Goal: Task Accomplishment & Management: Manage account settings

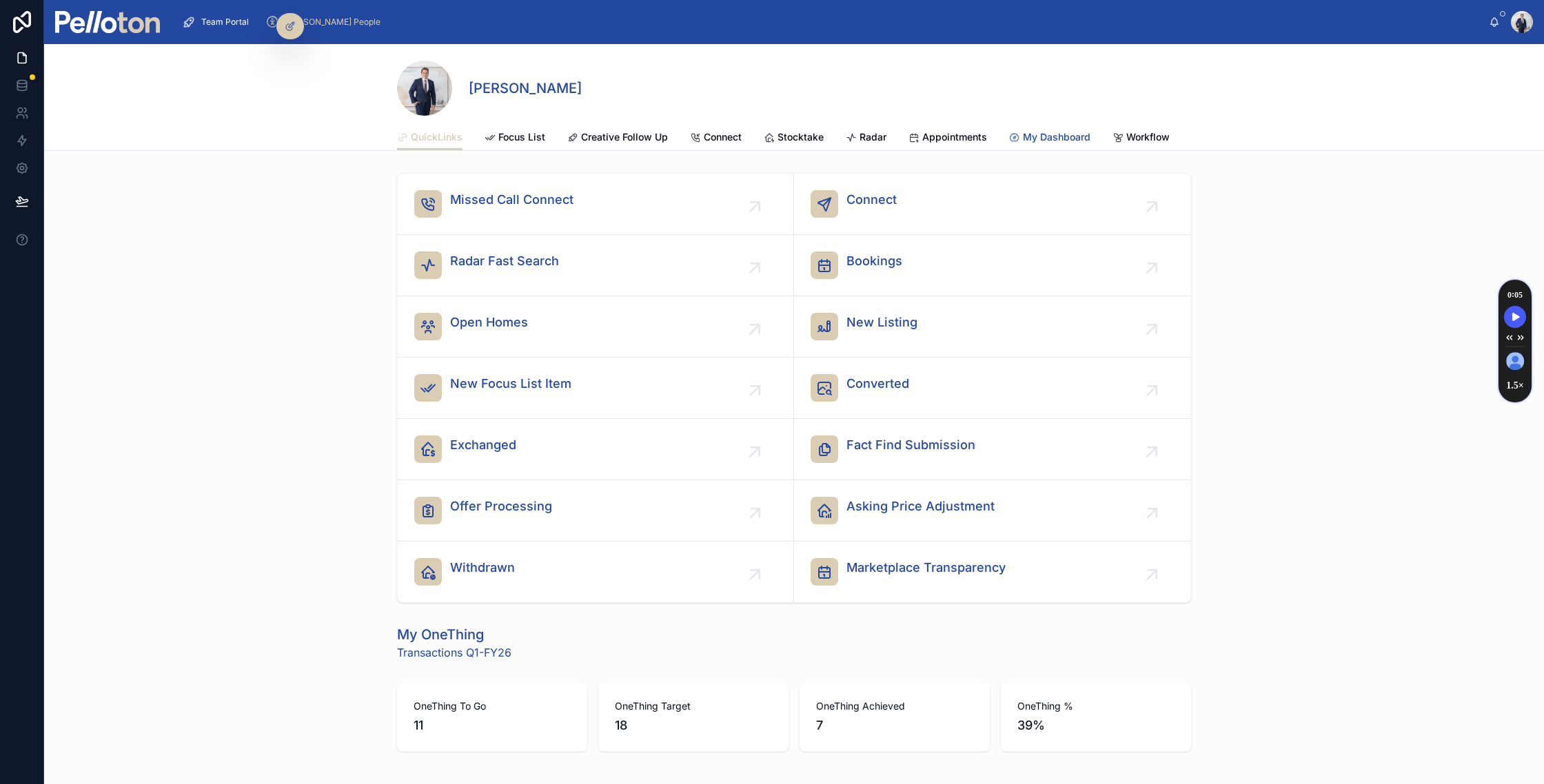
scroll to position [0, 486]
click at [971, 135] on span "CEO Dash" at bounding box center [988, 137] width 46 height 14
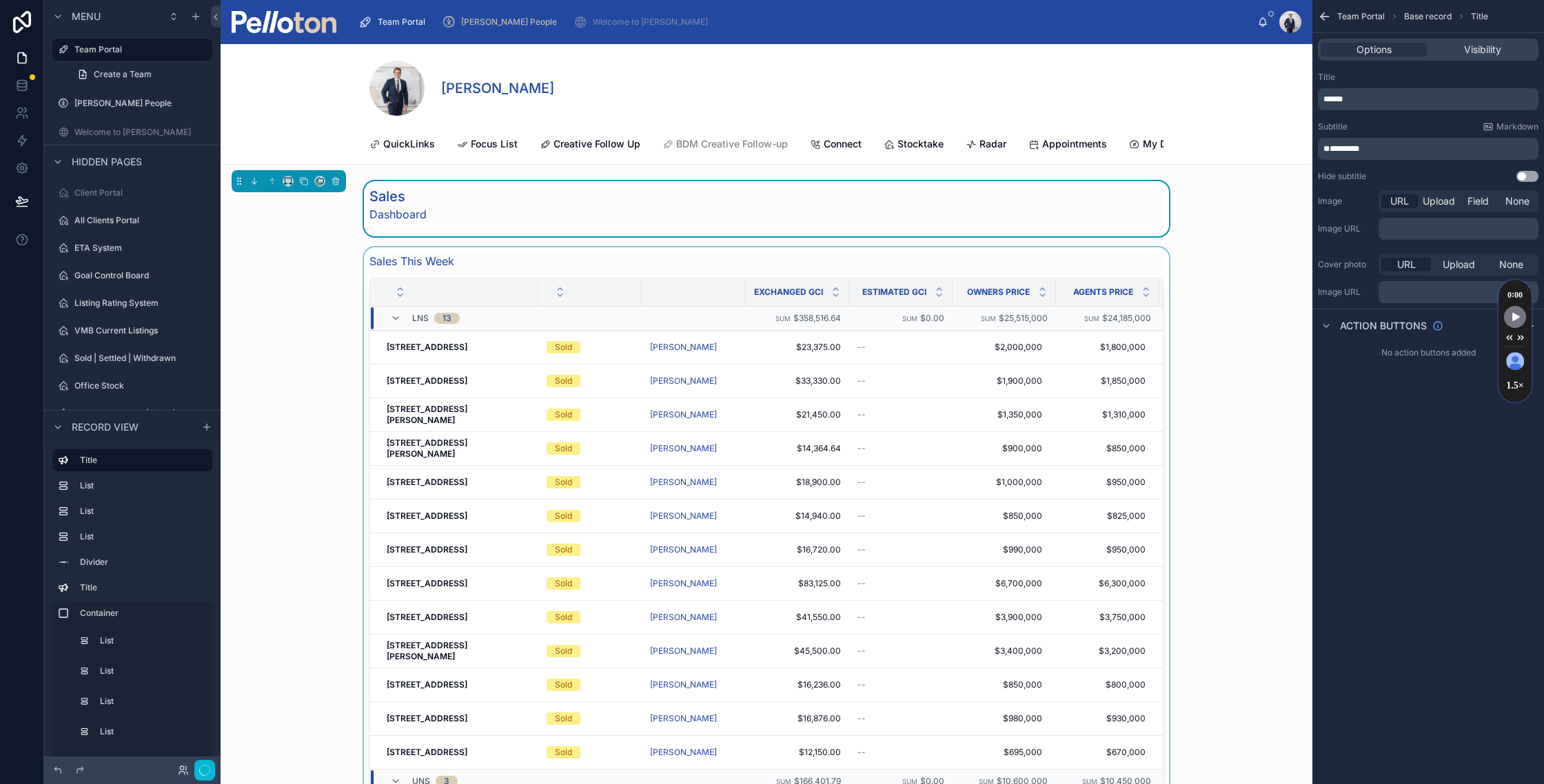
click at [1202, 197] on div "Sales Dashboard" at bounding box center [766, 209] width 1092 height 55
click at [588, 196] on div "Sales Dashboard" at bounding box center [766, 209] width 794 height 44
click at [1220, 207] on div "Sales Dashboard" at bounding box center [766, 209] width 1092 height 55
click at [209, 424] on icon "scrollable content" at bounding box center [206, 427] width 11 height 11
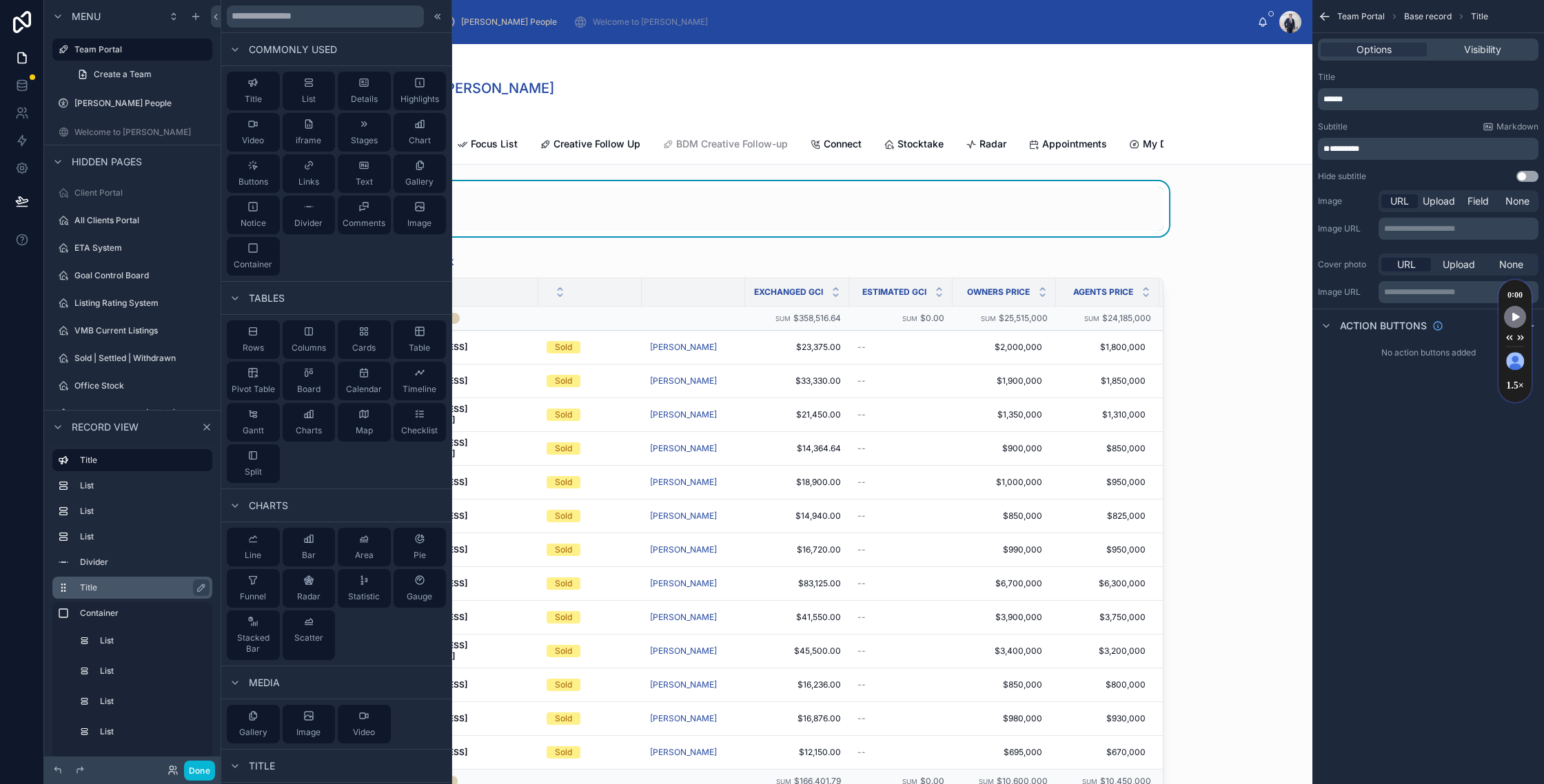
click at [1264, 213] on div "Sales Dashboard" at bounding box center [766, 209] width 1092 height 55
click at [358, 99] on span "Details" at bounding box center [364, 99] width 27 height 11
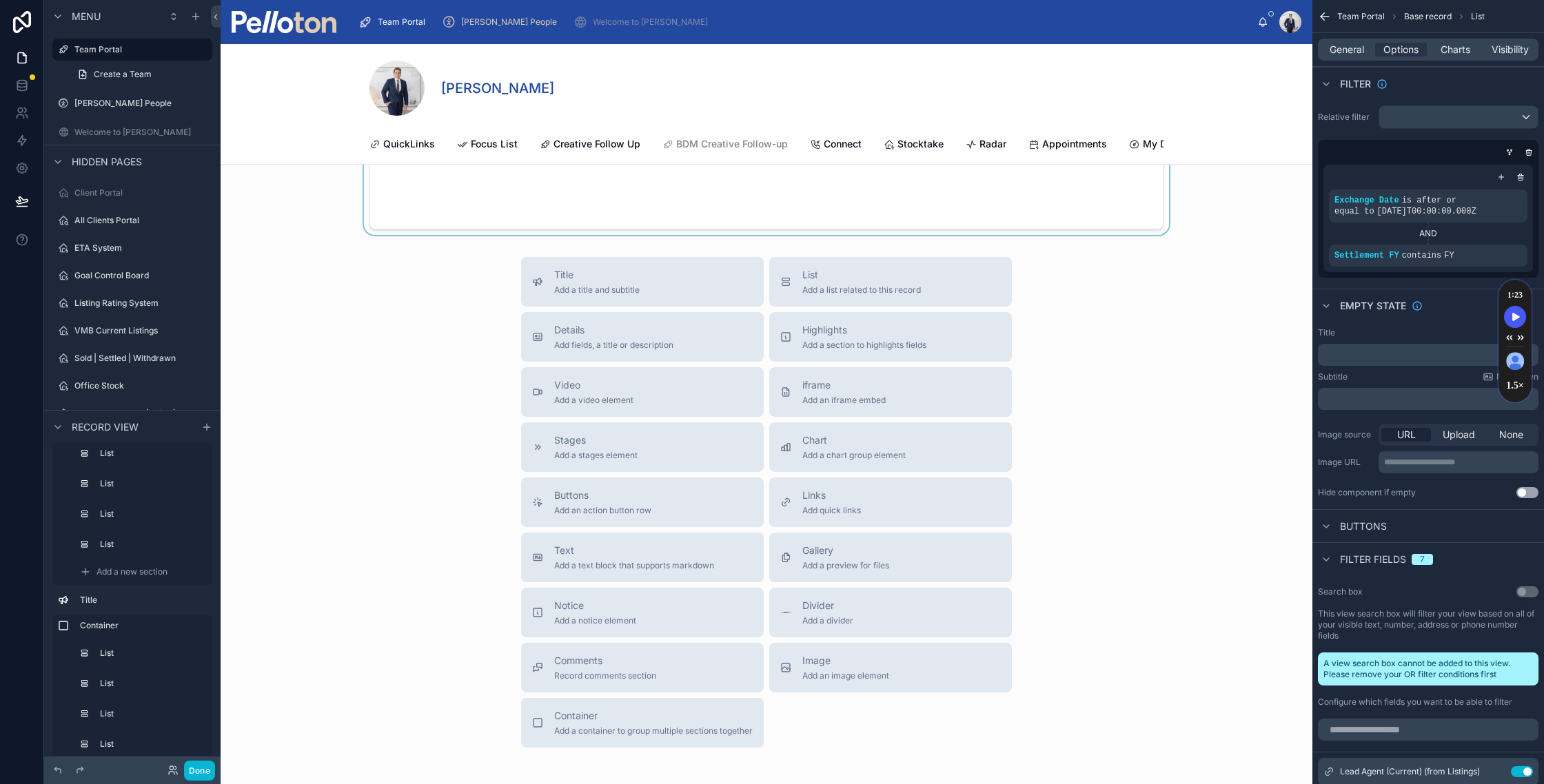
scroll to position [18376, 0]
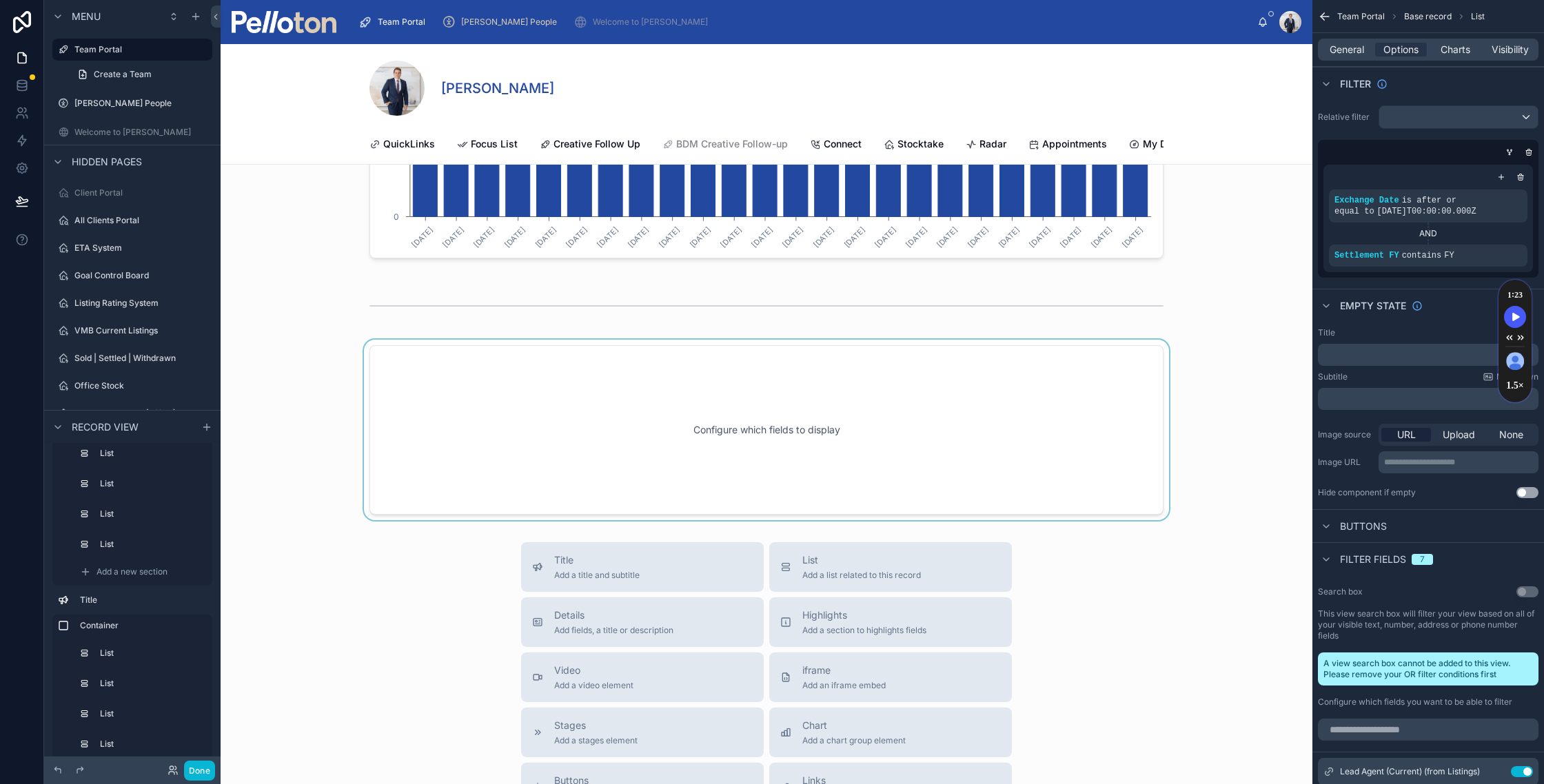
click at [977, 423] on div at bounding box center [766, 430] width 1092 height 181
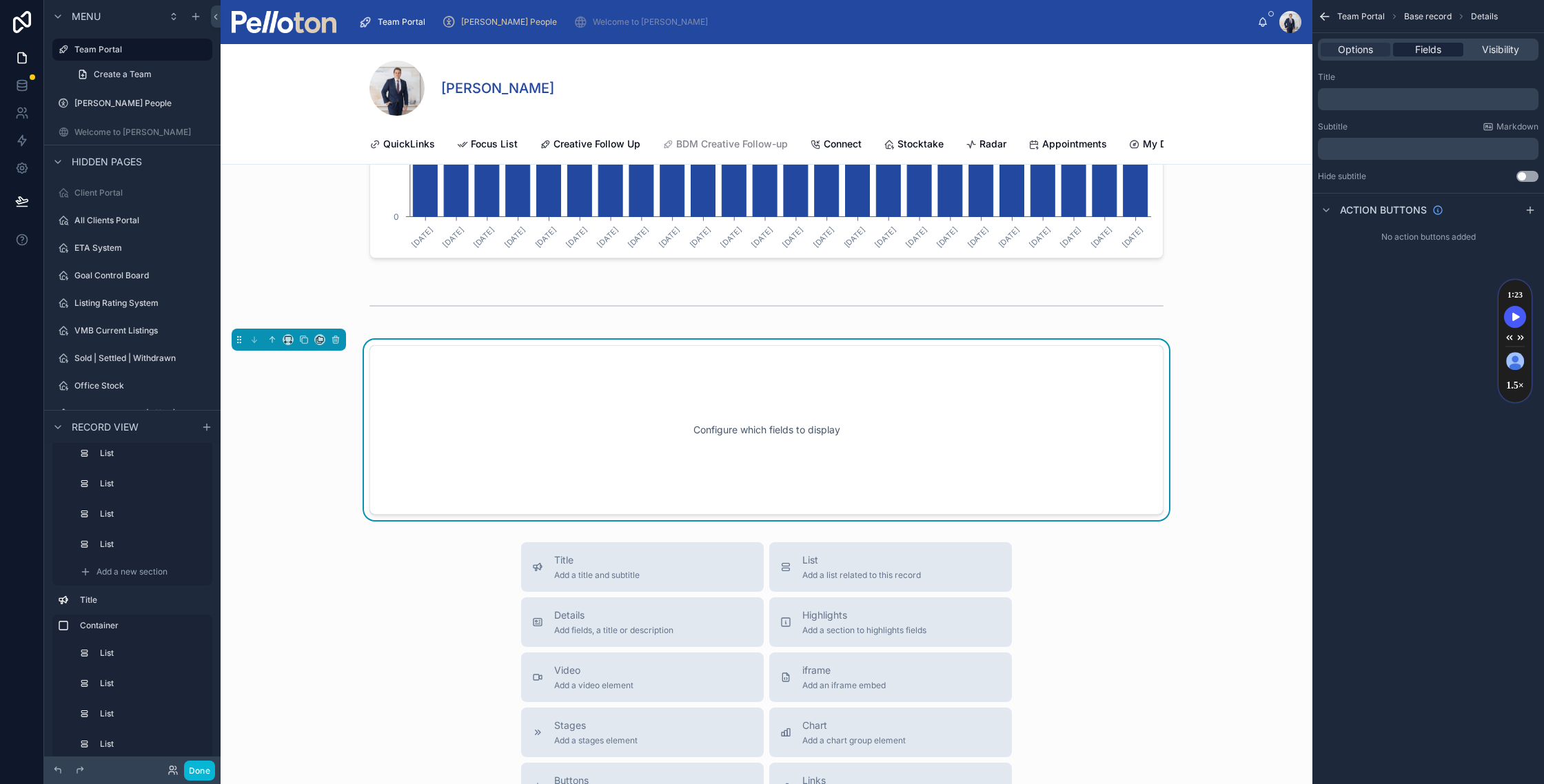
click at [1429, 49] on span "Fields" at bounding box center [1428, 50] width 27 height 14
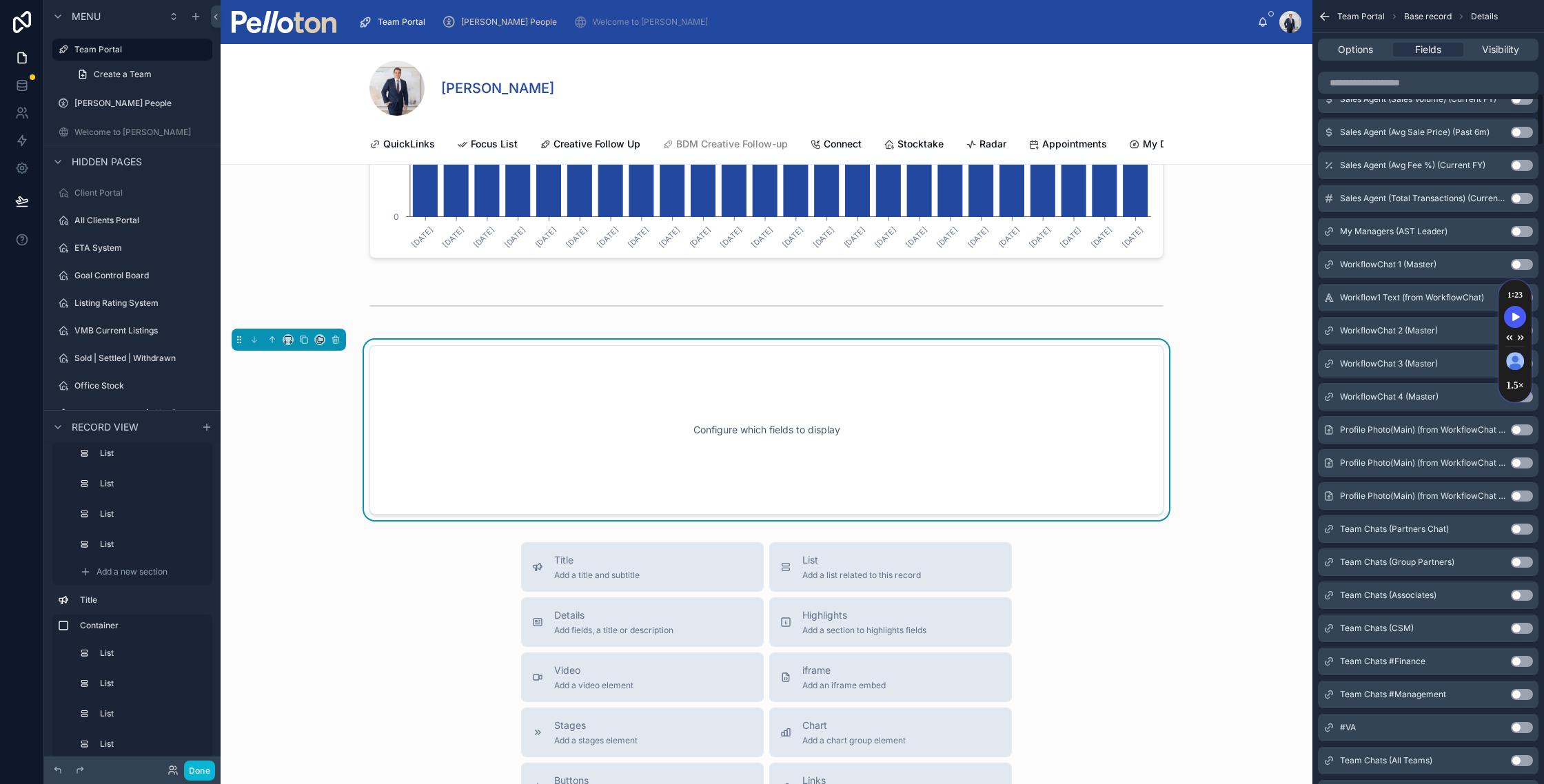
scroll to position [1494, 0]
click at [1146, 415] on div "Configure which fields to display" at bounding box center [766, 429] width 794 height 169
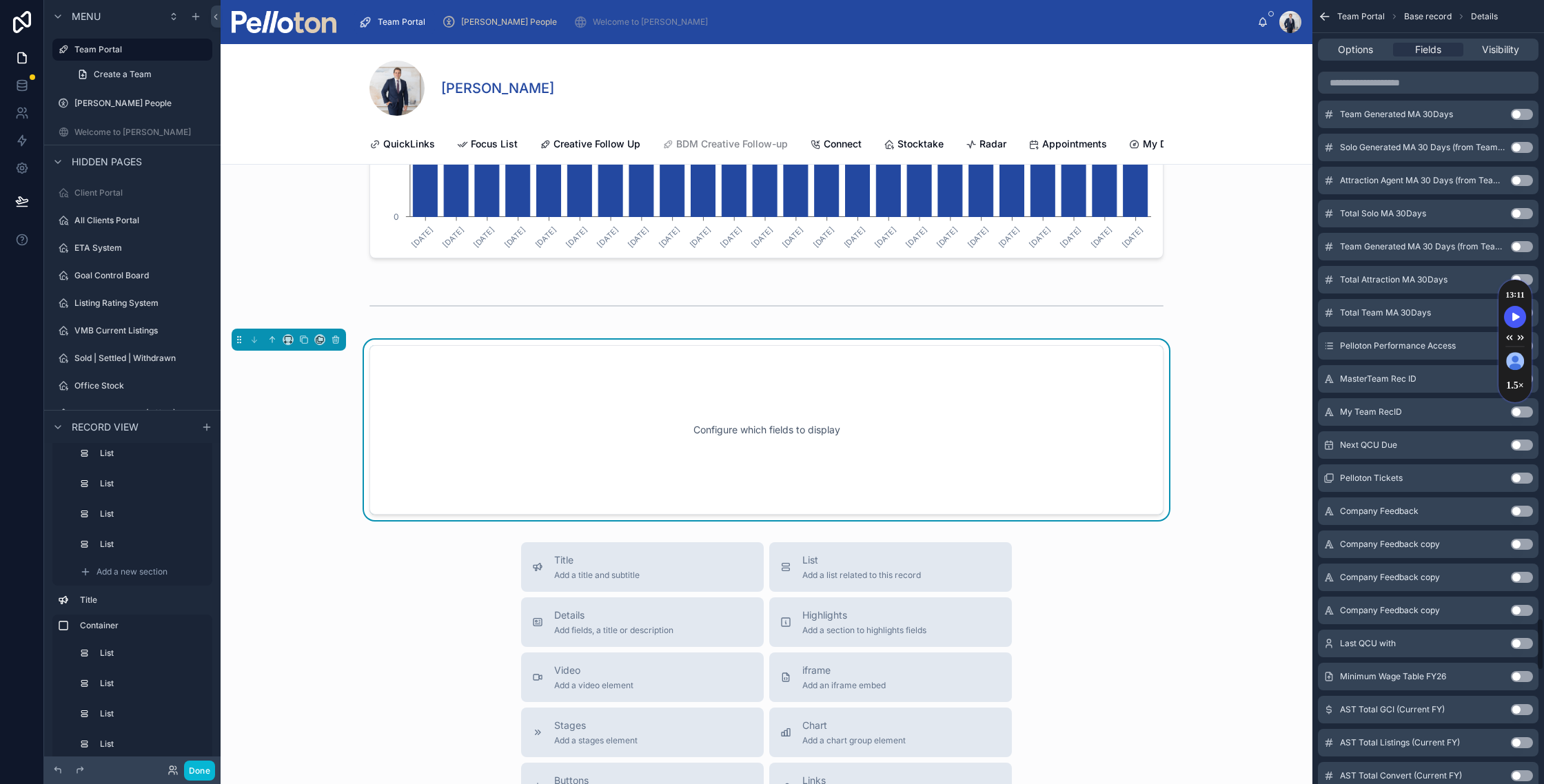
scroll to position [9253, 0]
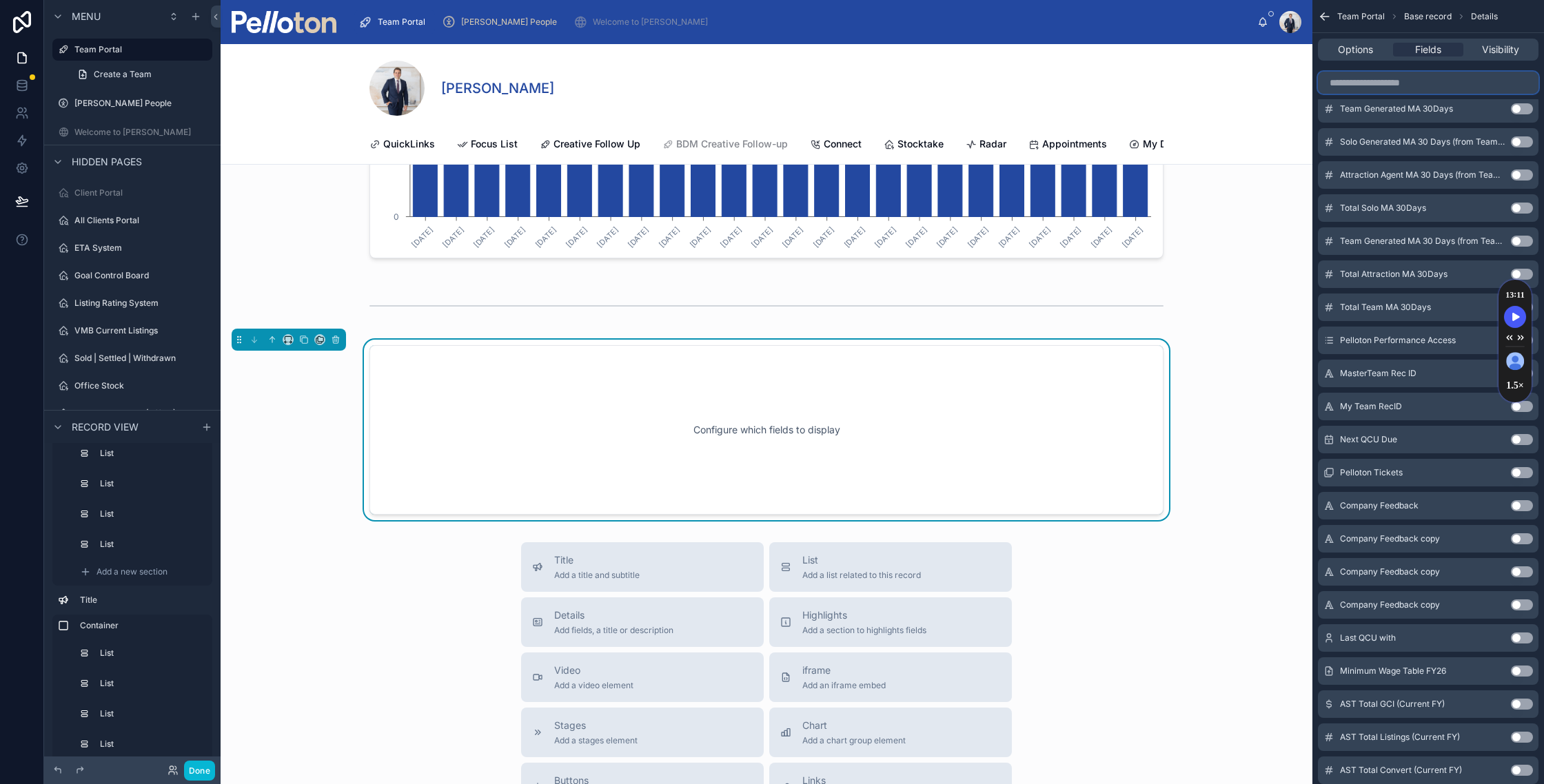
click at [1345, 76] on input "scrollable content" at bounding box center [1427, 82] width 220 height 22
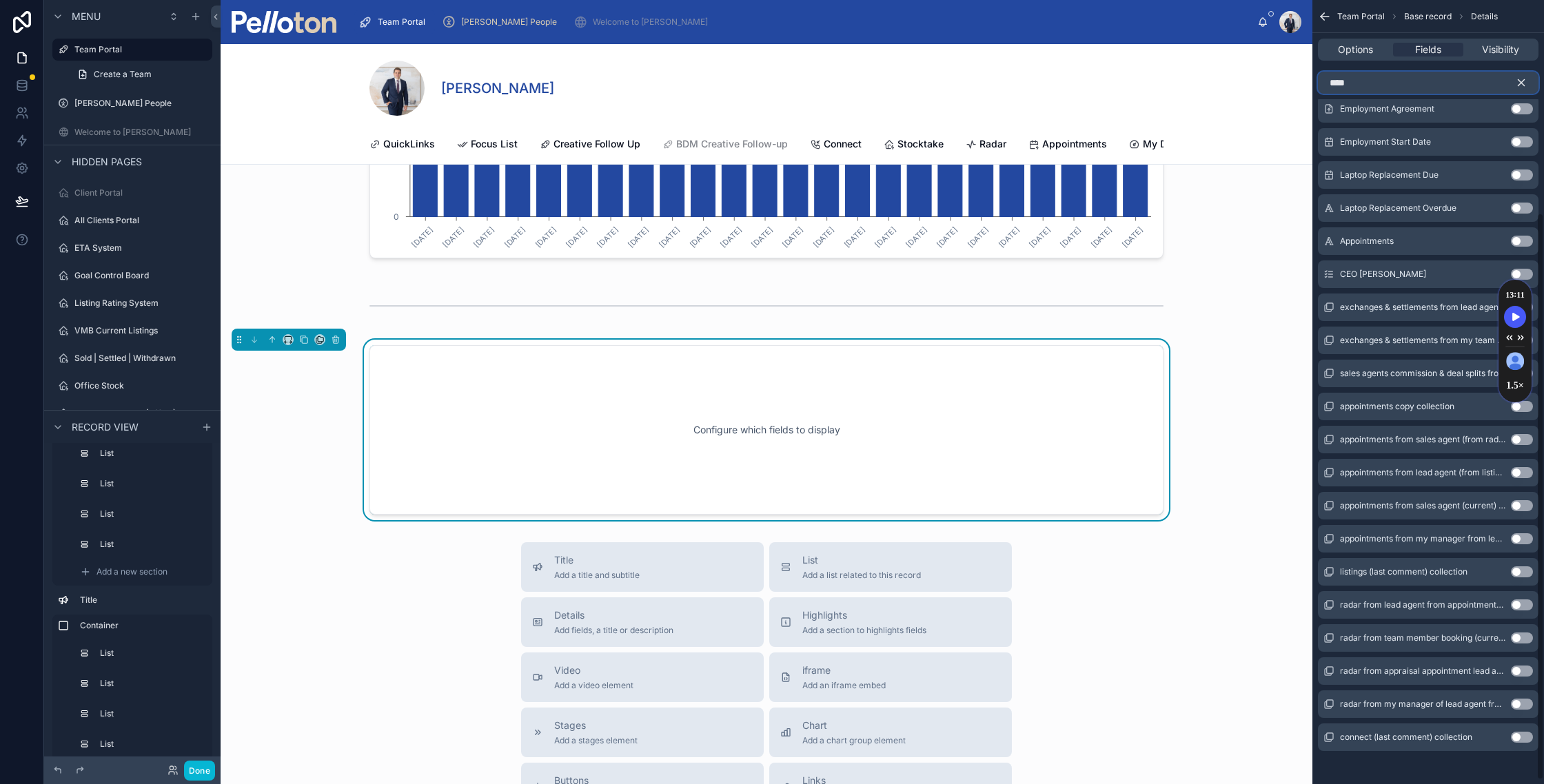
scroll to position [0, 0]
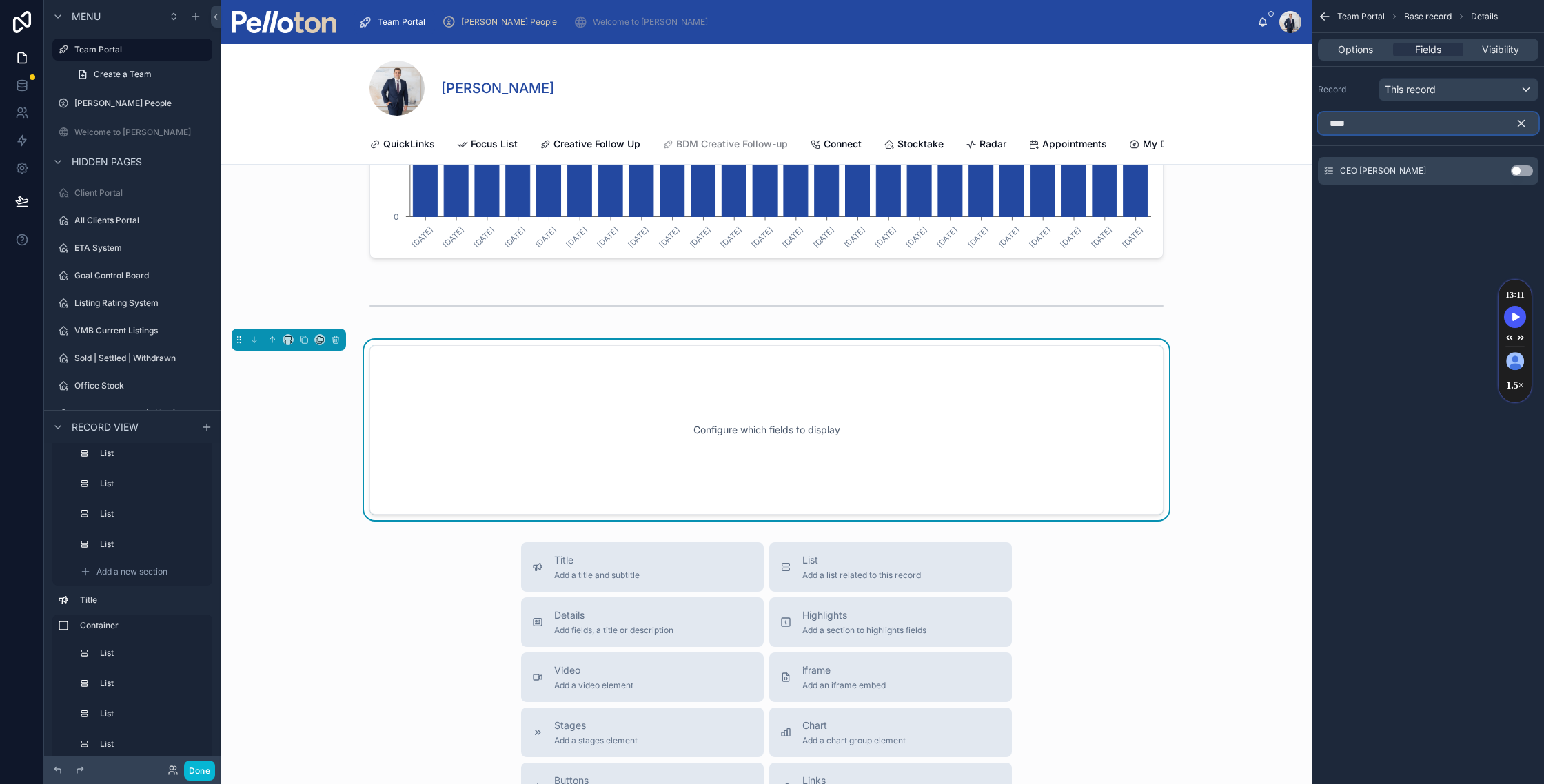
type input "****"
click at [1521, 171] on button "Use setting" at bounding box center [1521, 171] width 22 height 11
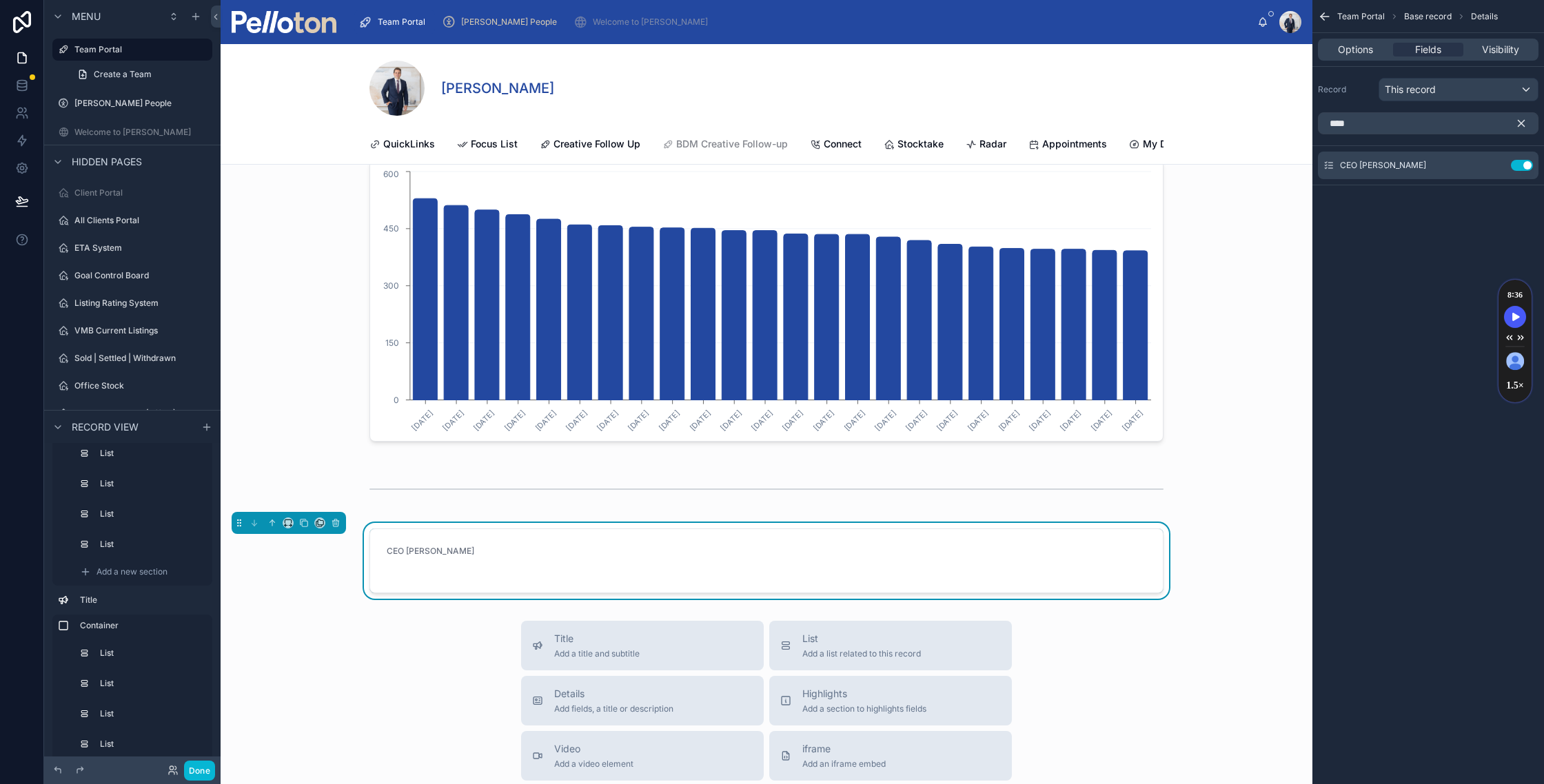
scroll to position [18210, 0]
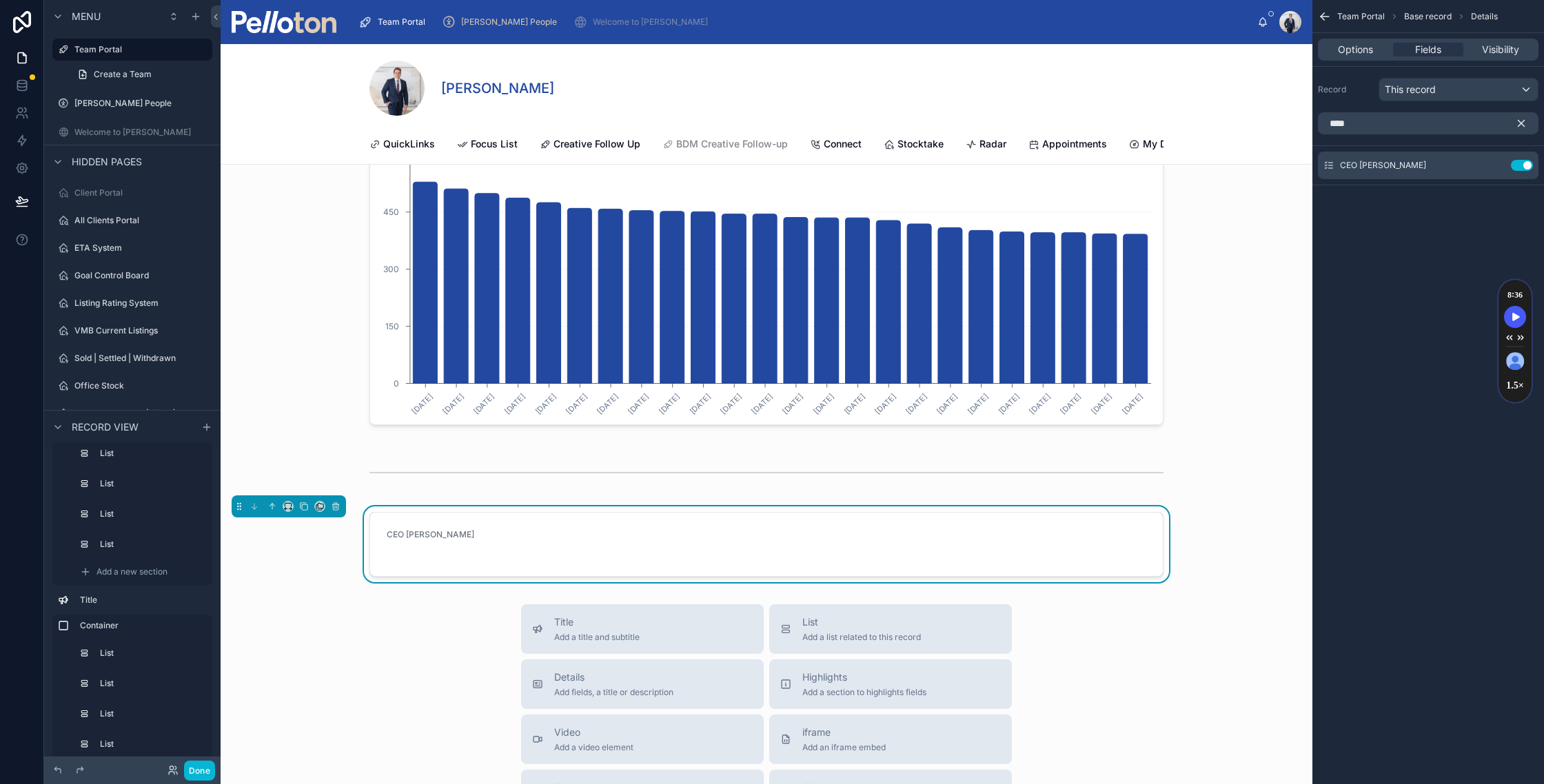
click at [1000, 552] on form "CEO [PERSON_NAME]" at bounding box center [766, 544] width 792 height 64
click at [1494, 163] on icon "scrollable content" at bounding box center [1495, 164] width 5 height 5
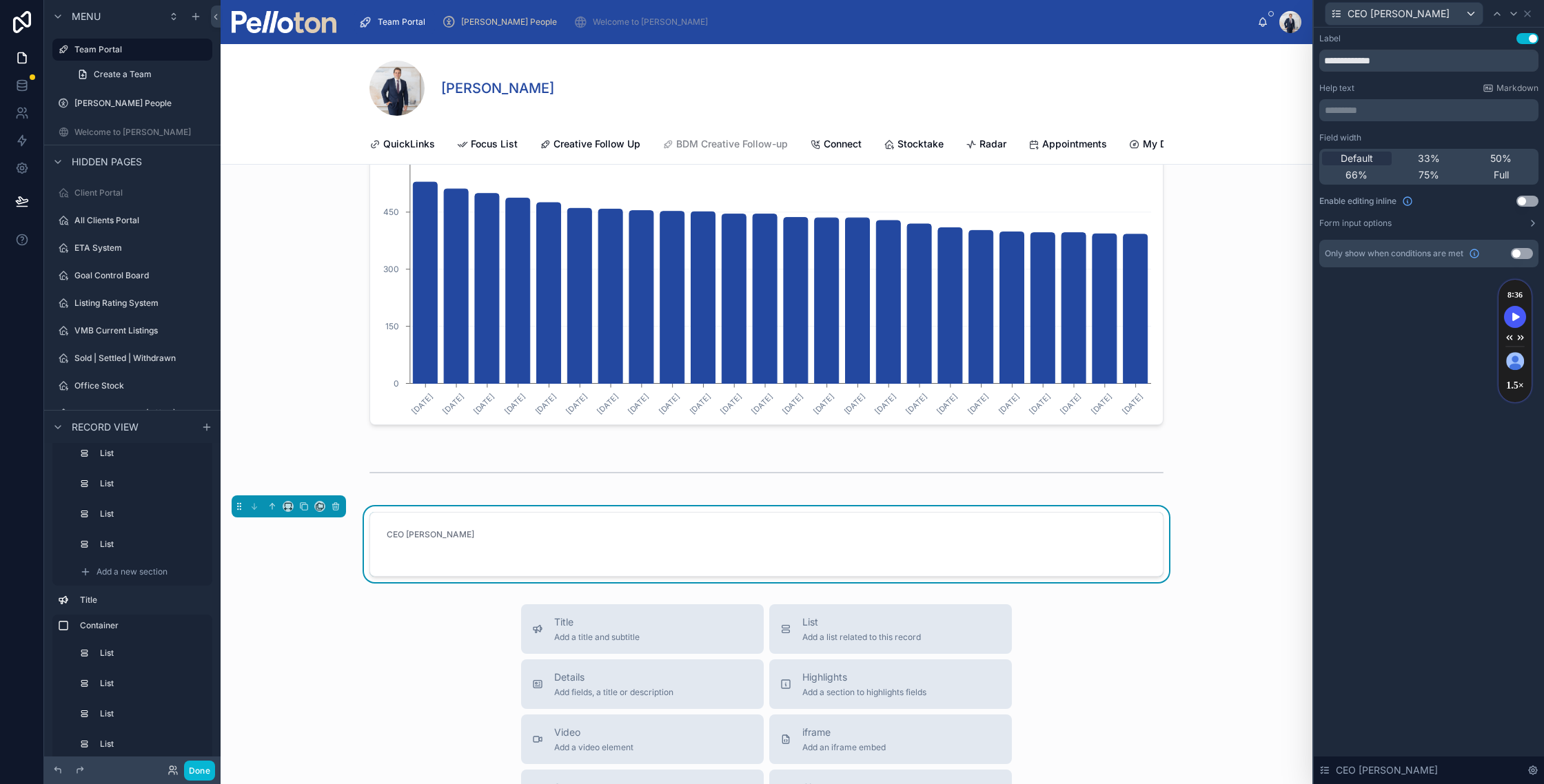
click at [1525, 198] on button "Use setting" at bounding box center [1527, 201] width 22 height 11
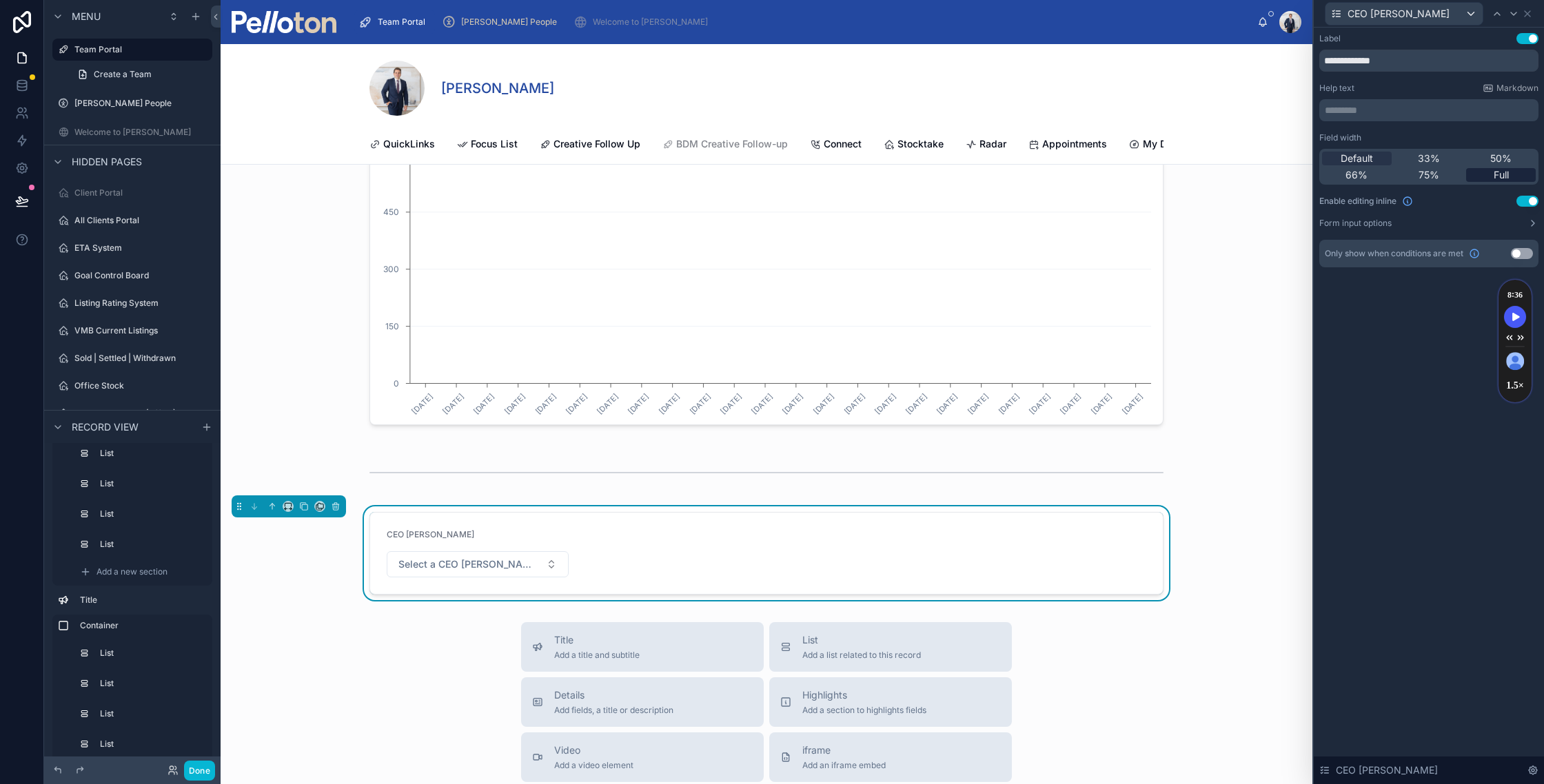
scroll to position [16728, 0]
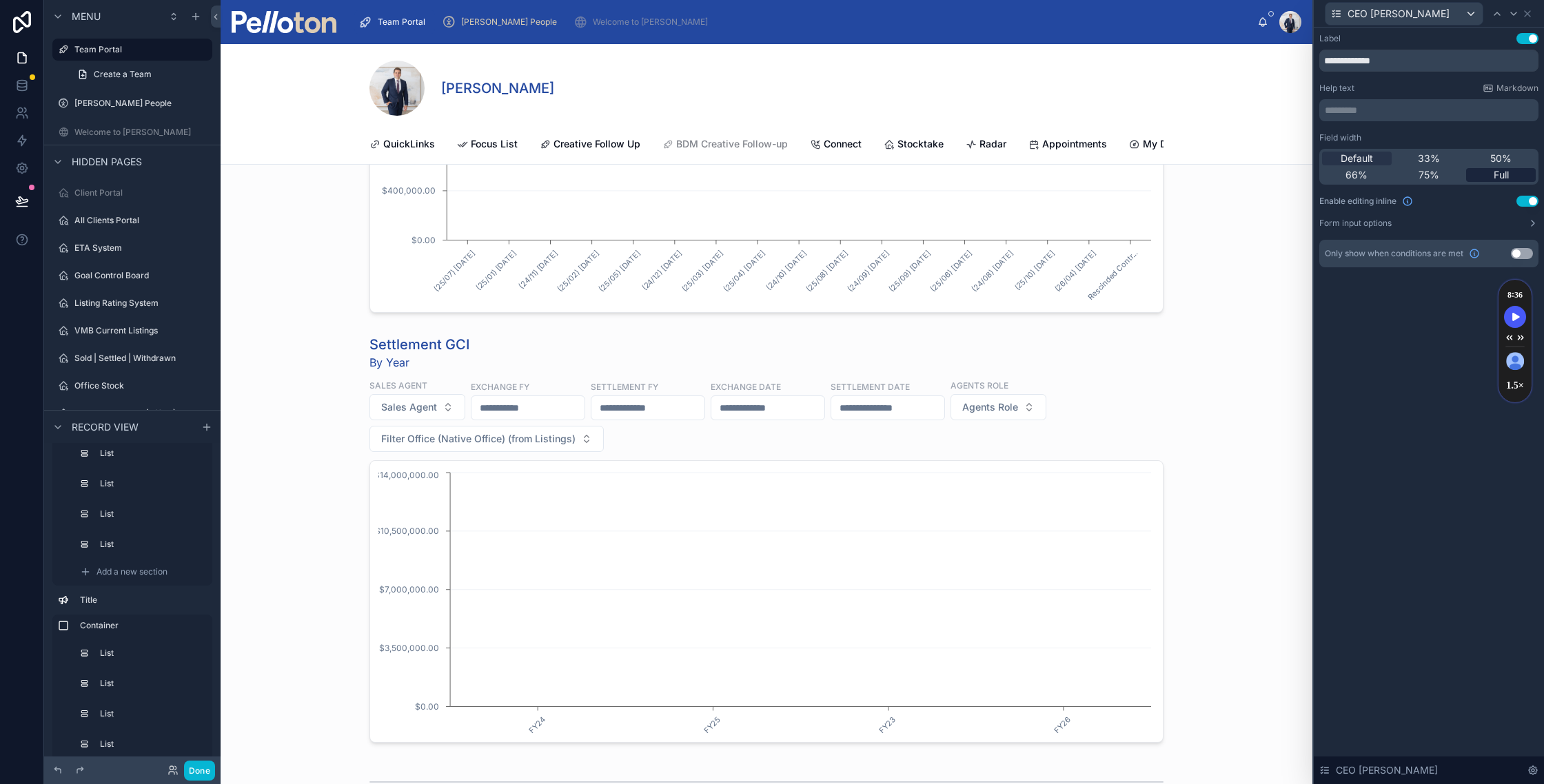
click at [1511, 175] on div "Full" at bounding box center [1501, 175] width 70 height 14
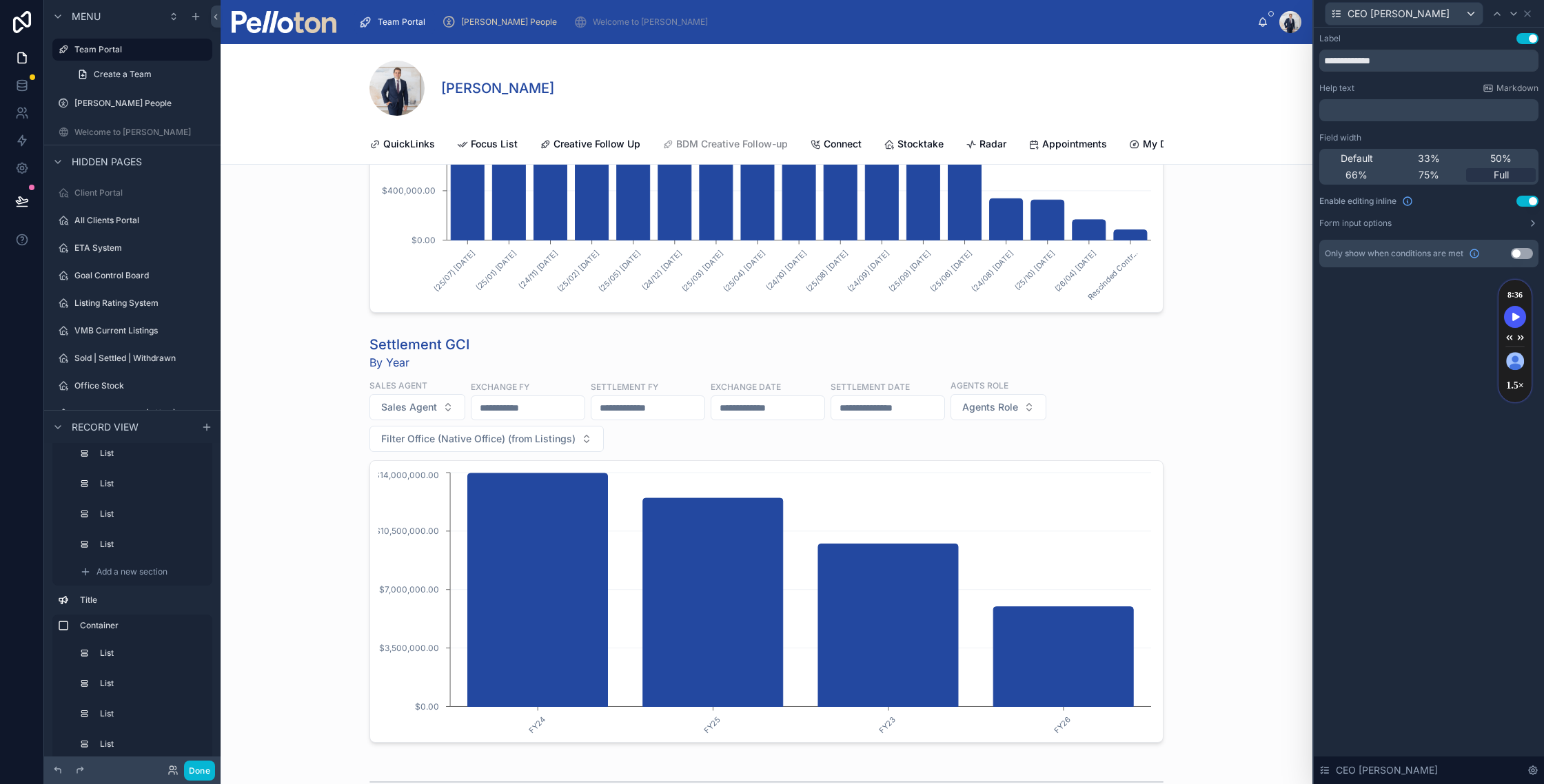
scroll to position [18587, 0]
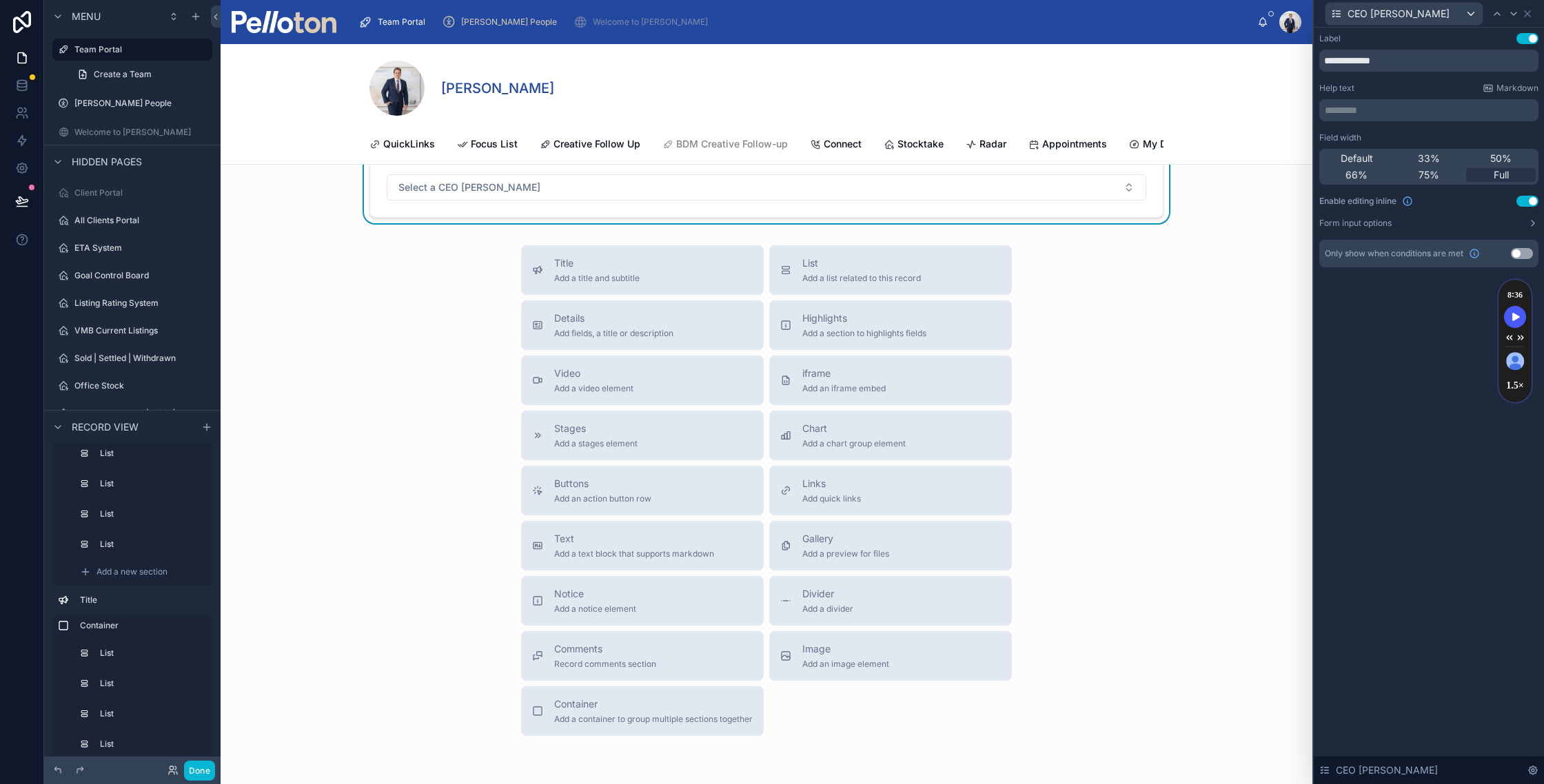
click at [1089, 169] on div "CEO [PERSON_NAME]" at bounding box center [767, 160] width 760 height 17
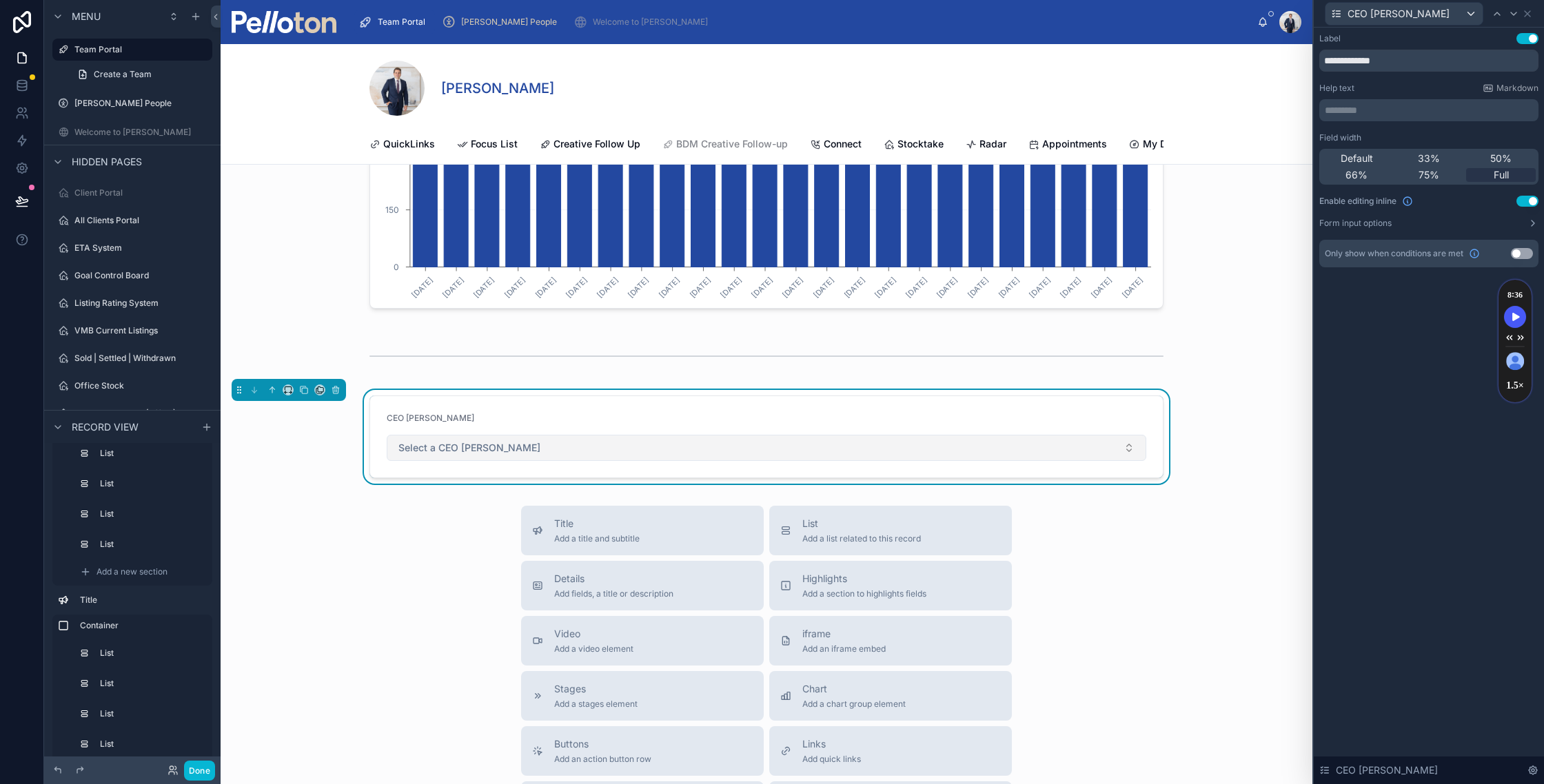
click at [984, 461] on button "Select a CEO [PERSON_NAME]" at bounding box center [767, 448] width 760 height 27
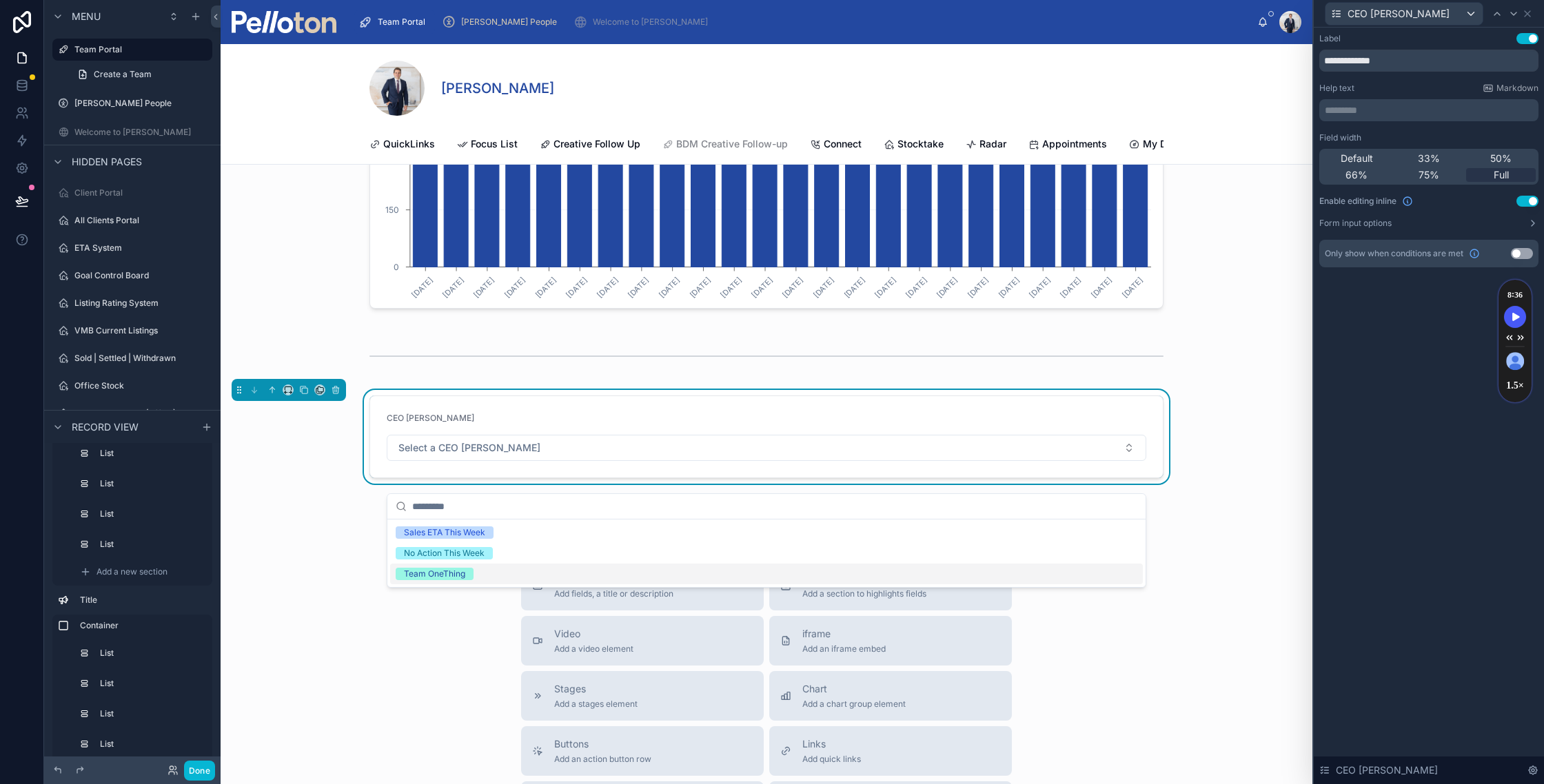
click at [499, 533] on div "Sales ETA This Week" at bounding box center [767, 532] width 753 height 20
click at [349, 483] on div "CEO Dash Menu Sales ETA This Week" at bounding box center [766, 437] width 1092 height 94
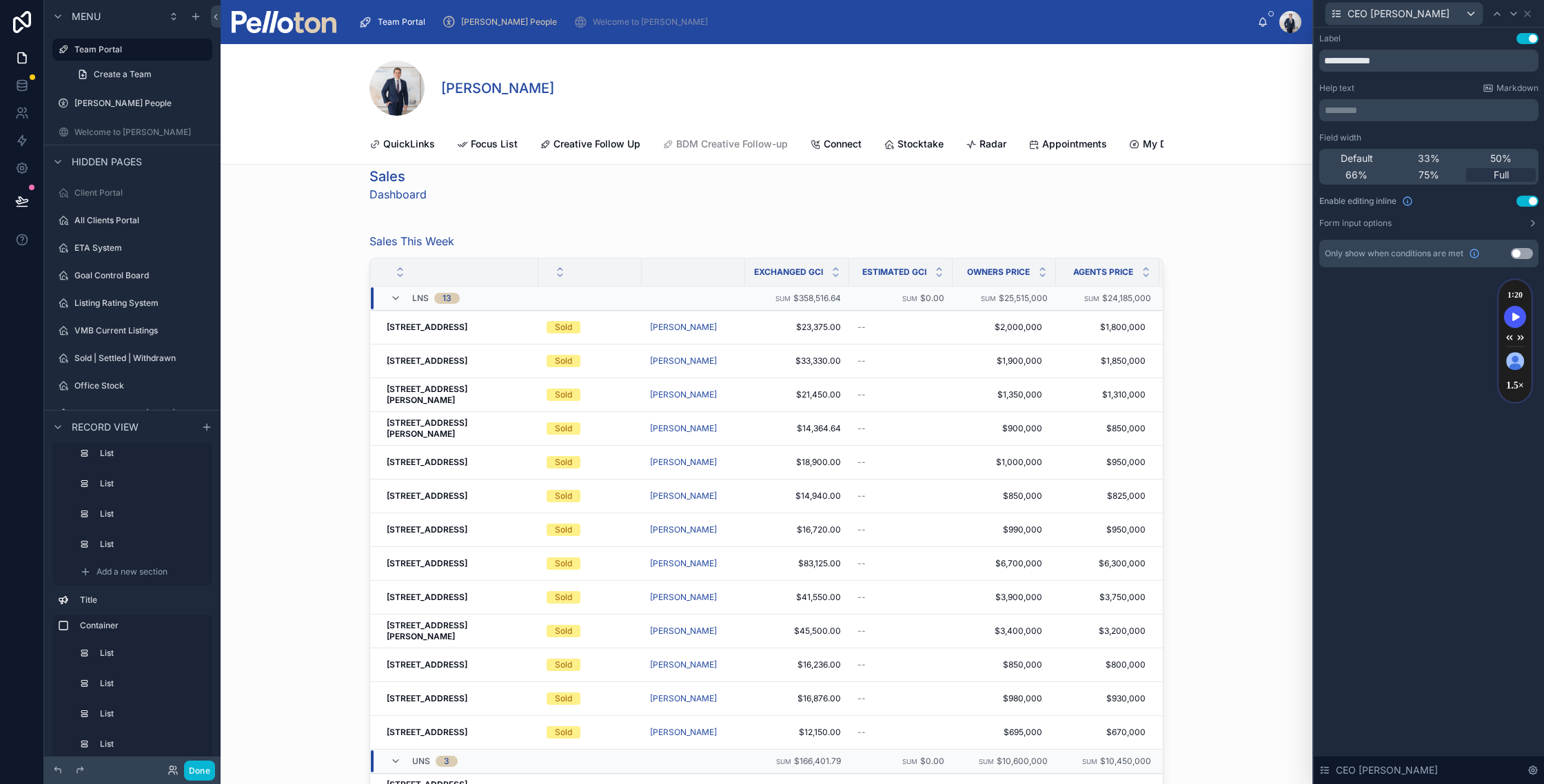
scroll to position [0, 0]
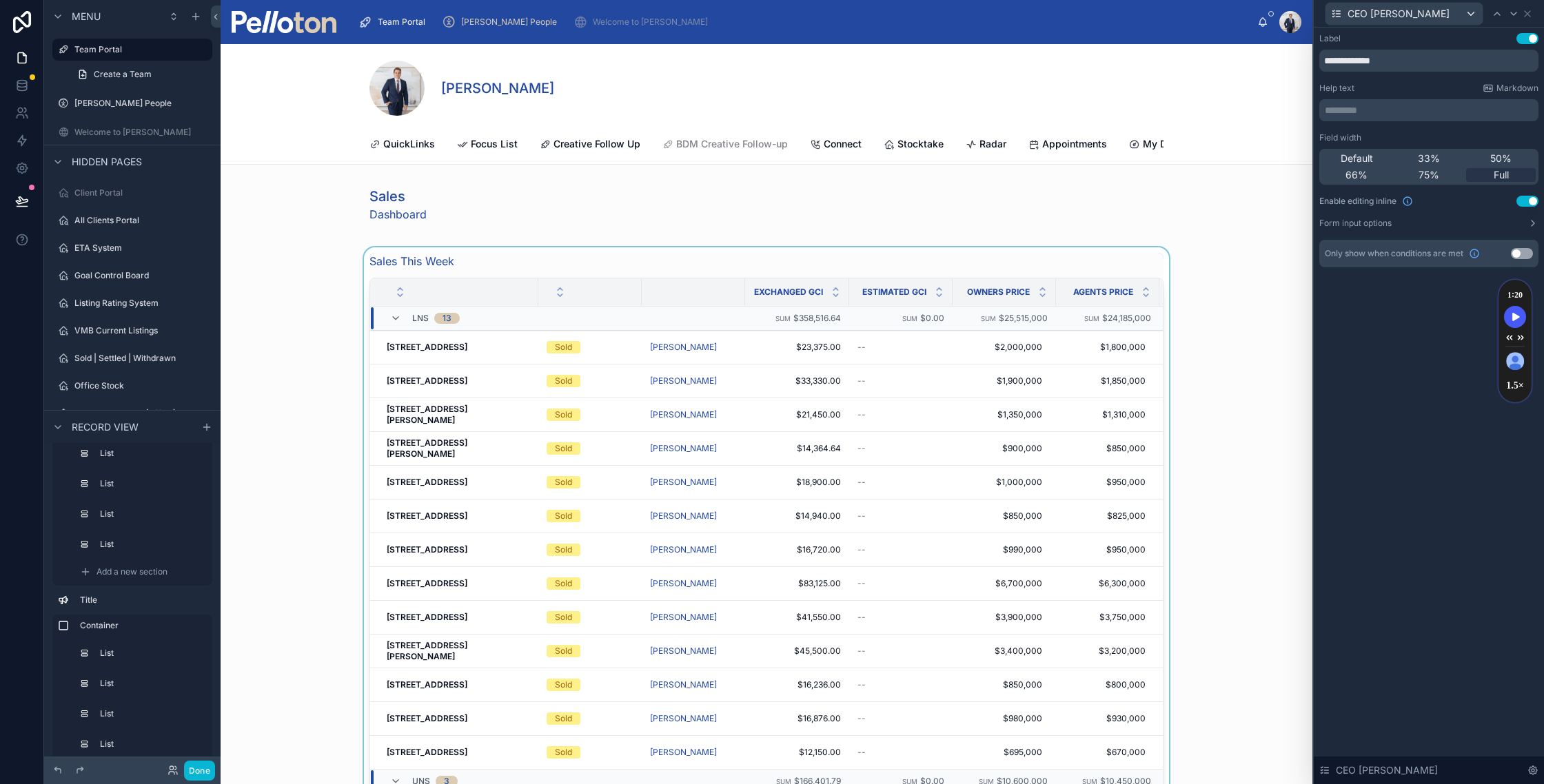
click at [498, 260] on div at bounding box center [766, 559] width 1092 height 626
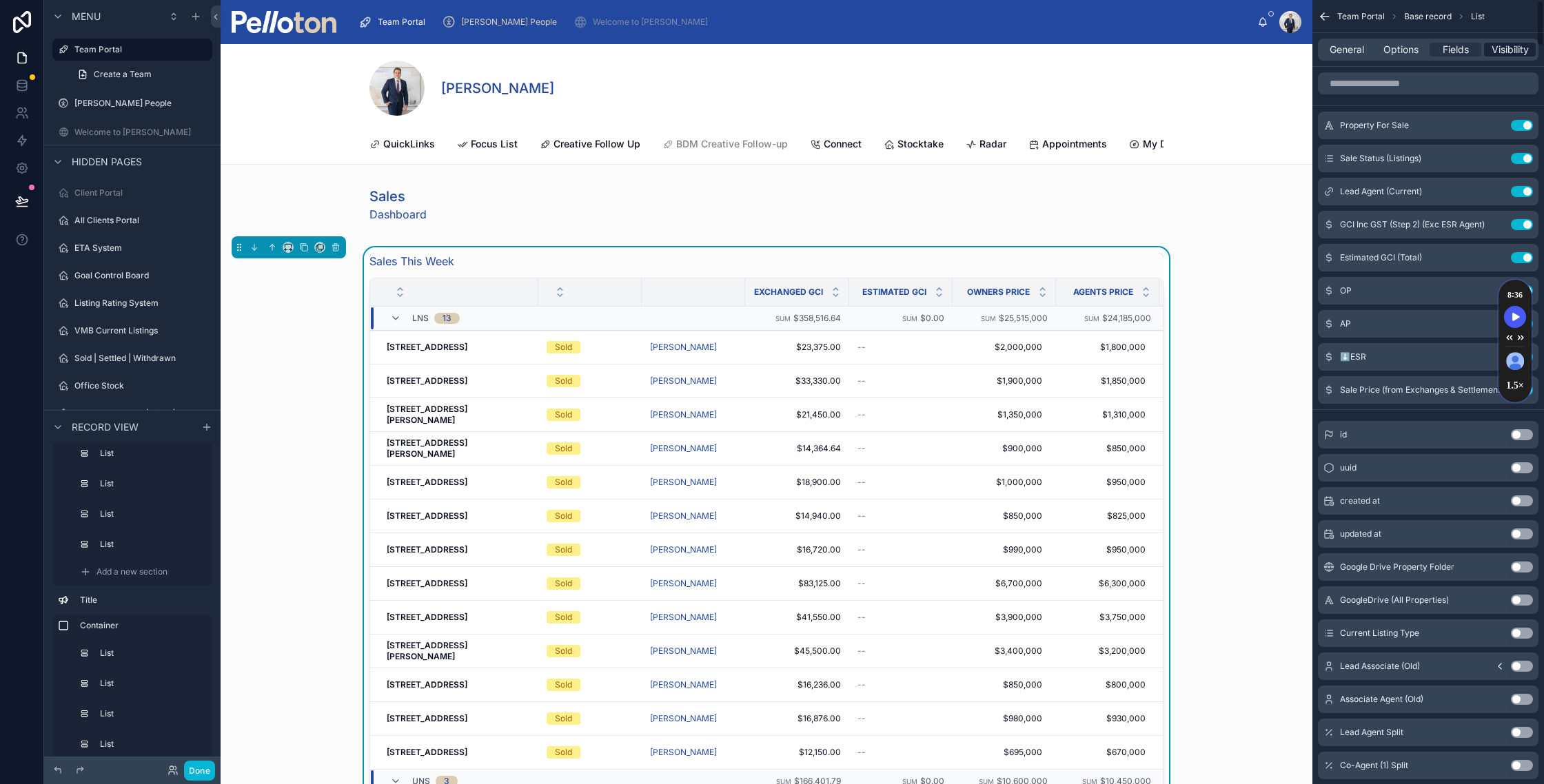
click at [1507, 49] on span "Visibility" at bounding box center [1509, 50] width 37 height 14
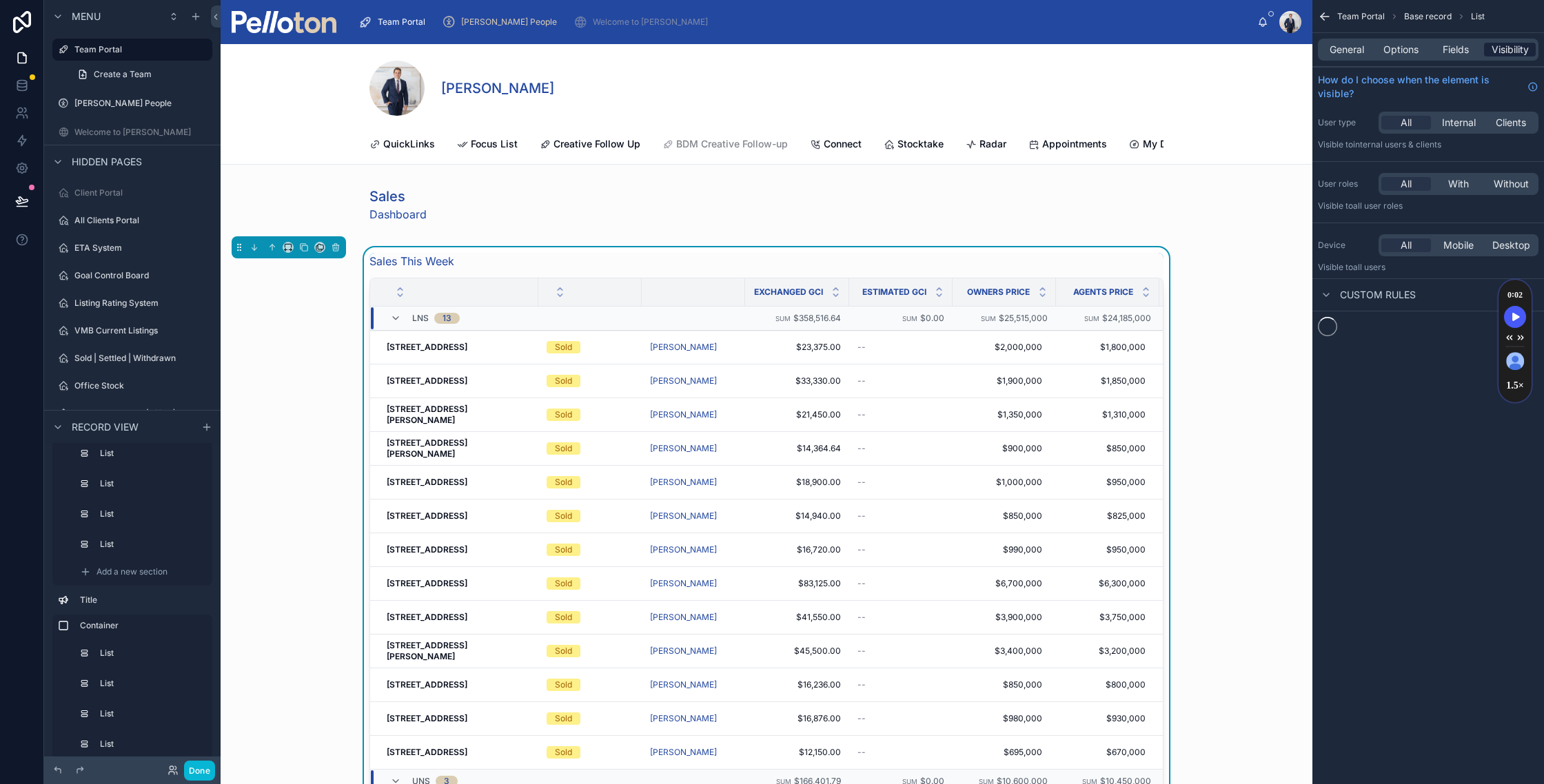
click at [1507, 49] on span "Visibility" at bounding box center [1509, 50] width 37 height 14
click at [1349, 334] on span "New rule" at bounding box center [1353, 334] width 54 height 12
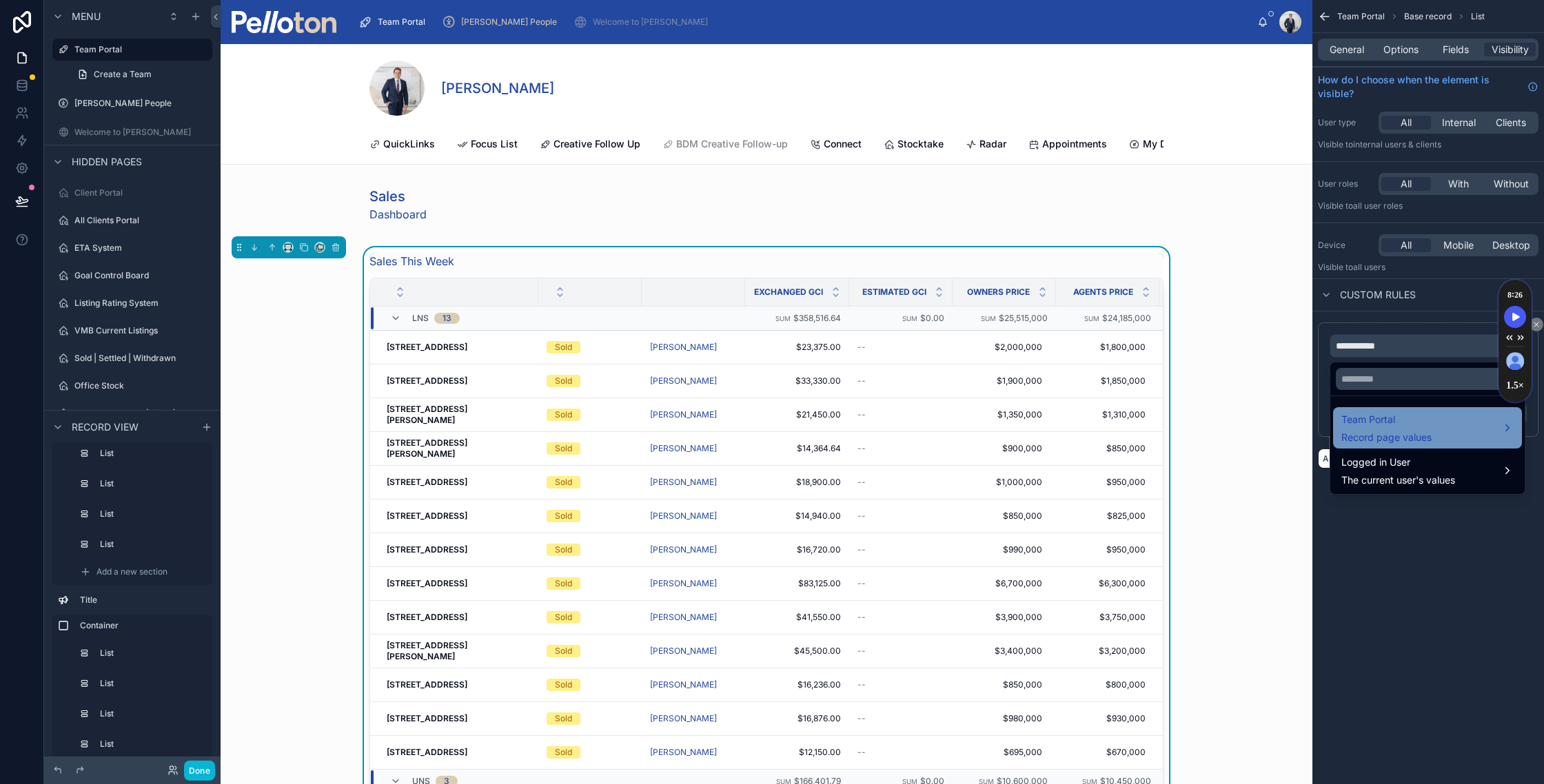
click at [1388, 427] on div "Team Portal Record page values" at bounding box center [1386, 427] width 90 height 33
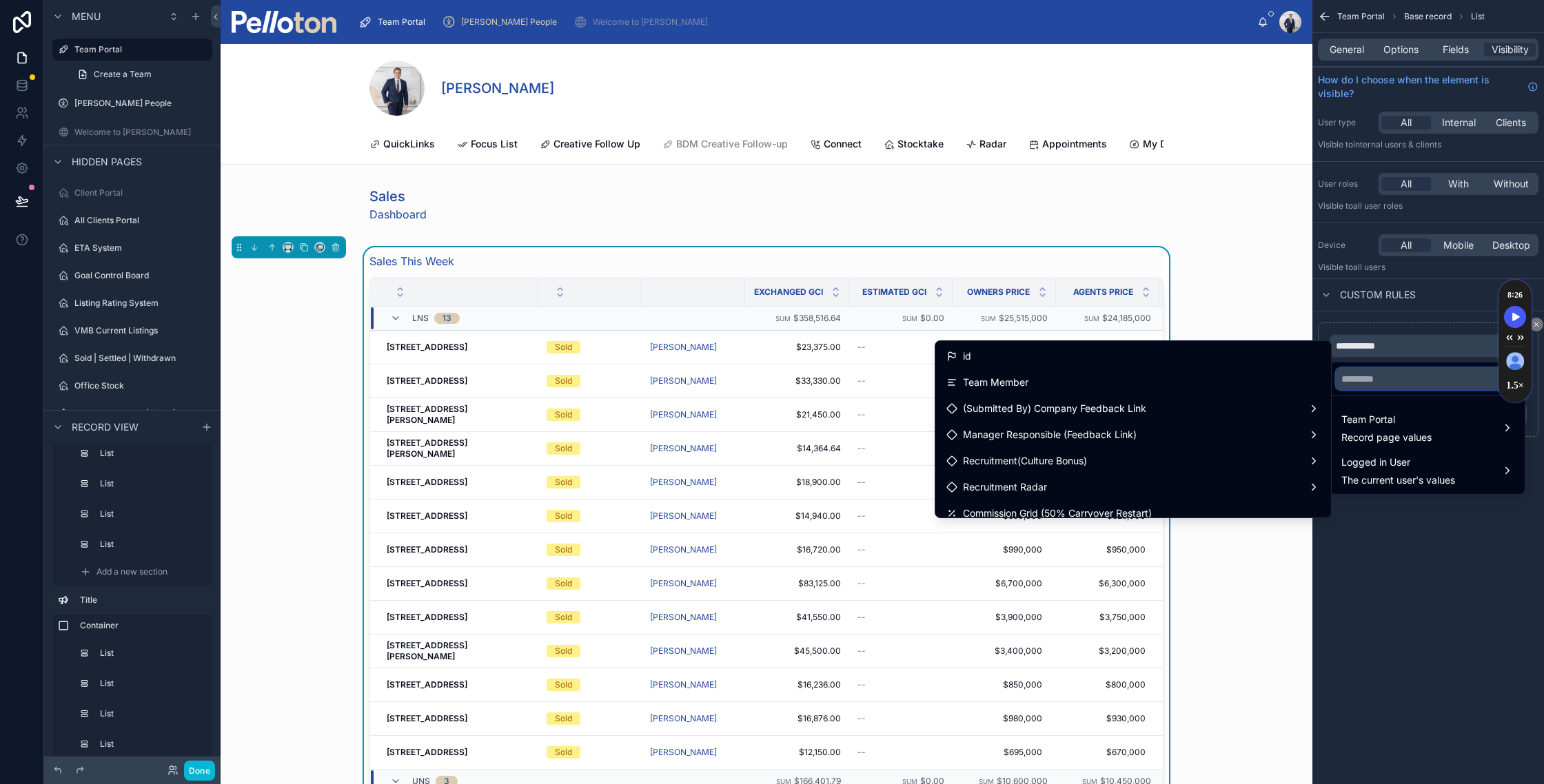
click at [1357, 378] on input "text" at bounding box center [1427, 379] width 183 height 22
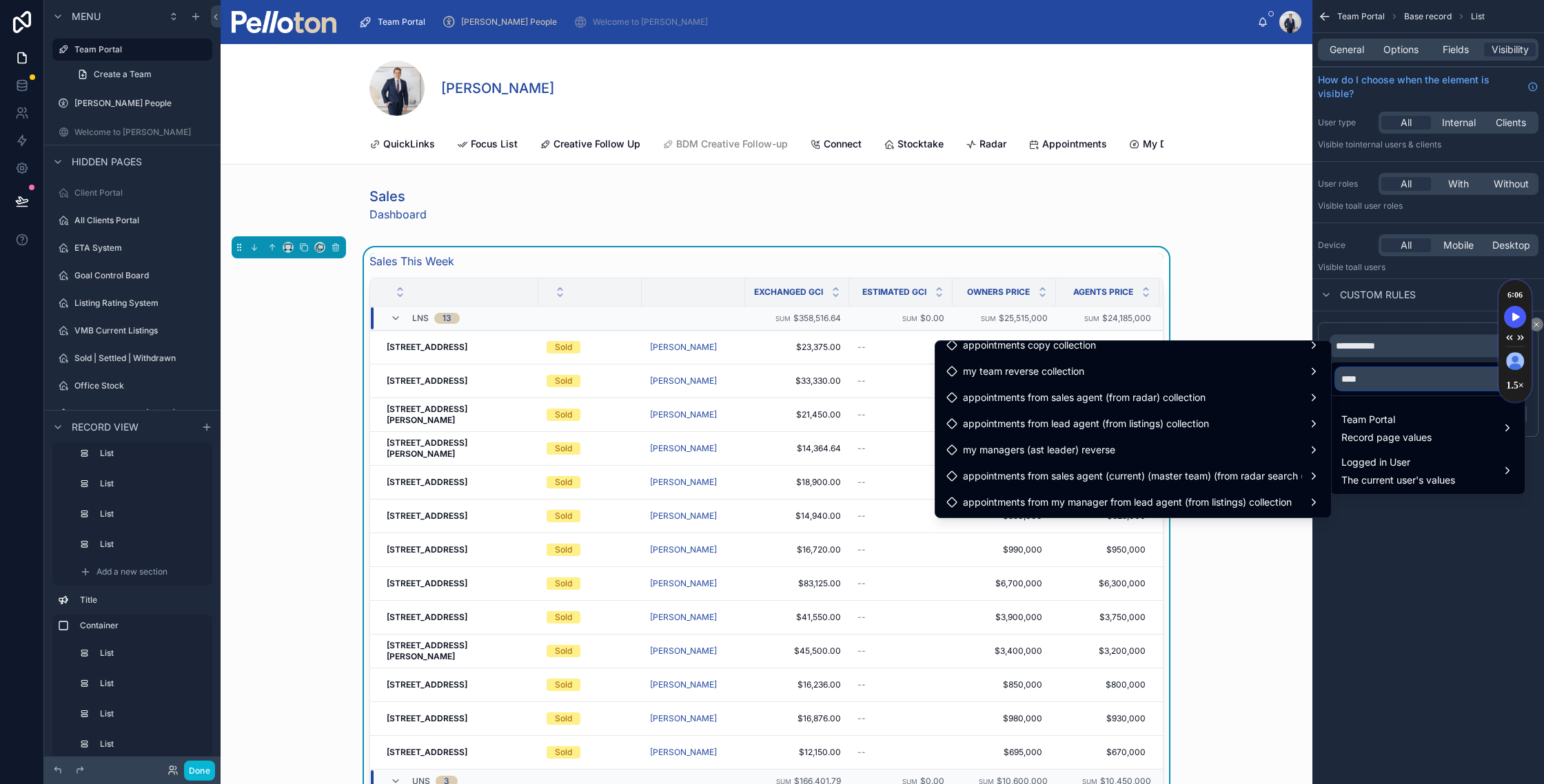
click at [1394, 380] on input "****" at bounding box center [1427, 379] width 183 height 22
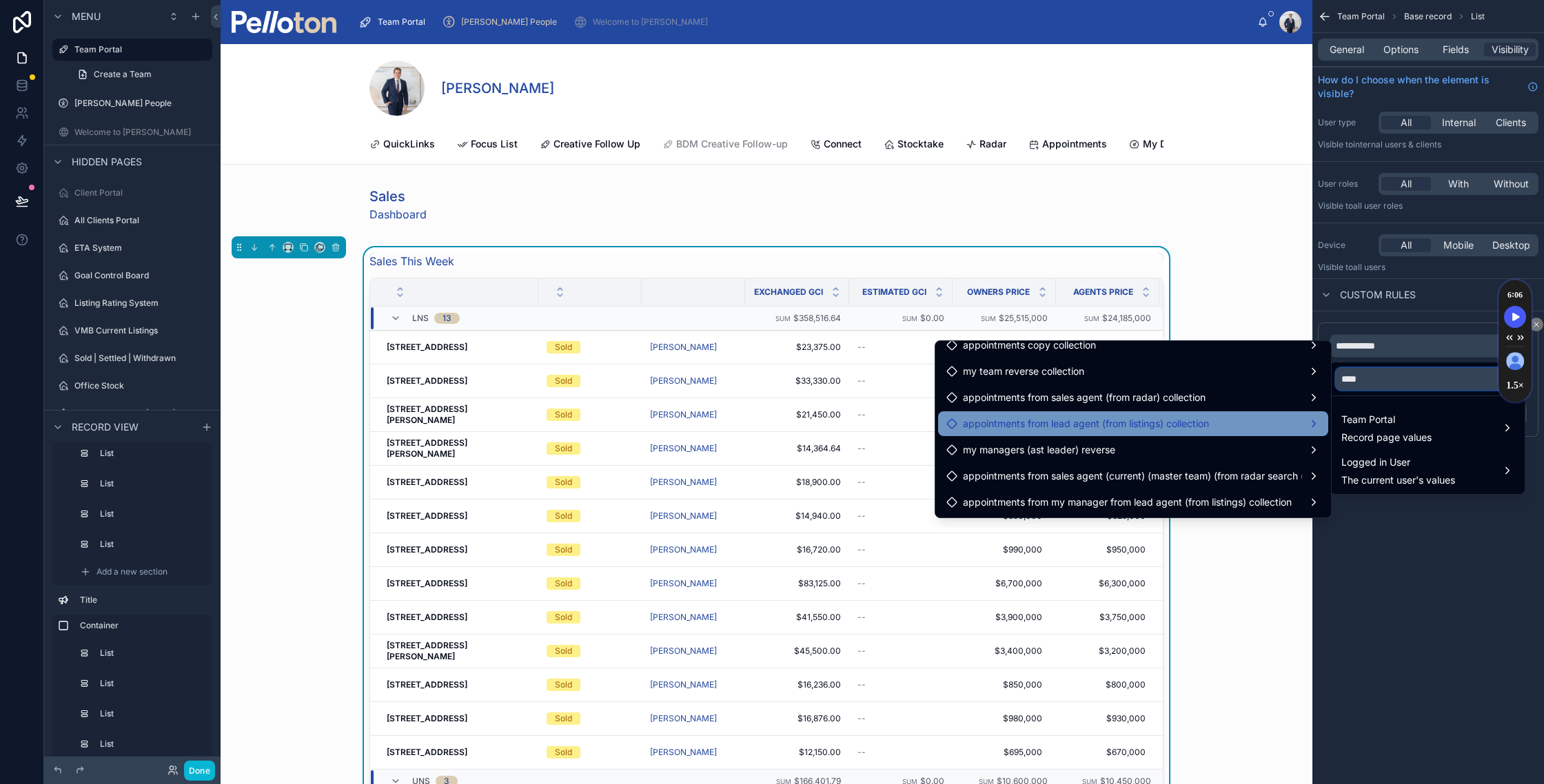
click at [1386, 380] on input "****" at bounding box center [1427, 379] width 183 height 22
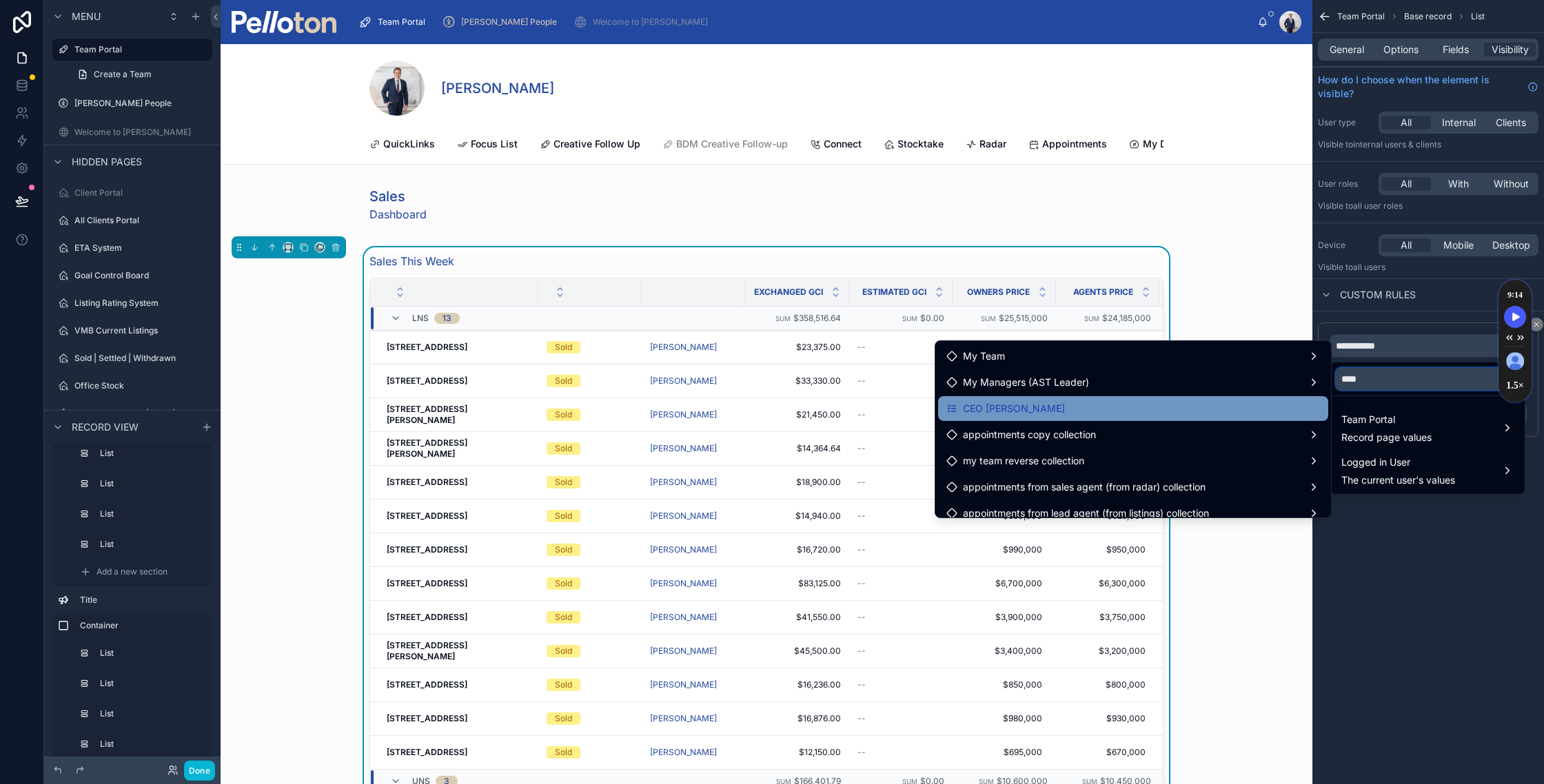
type input "****"
click at [1156, 411] on div "CEO [PERSON_NAME]" at bounding box center [1133, 408] width 374 height 17
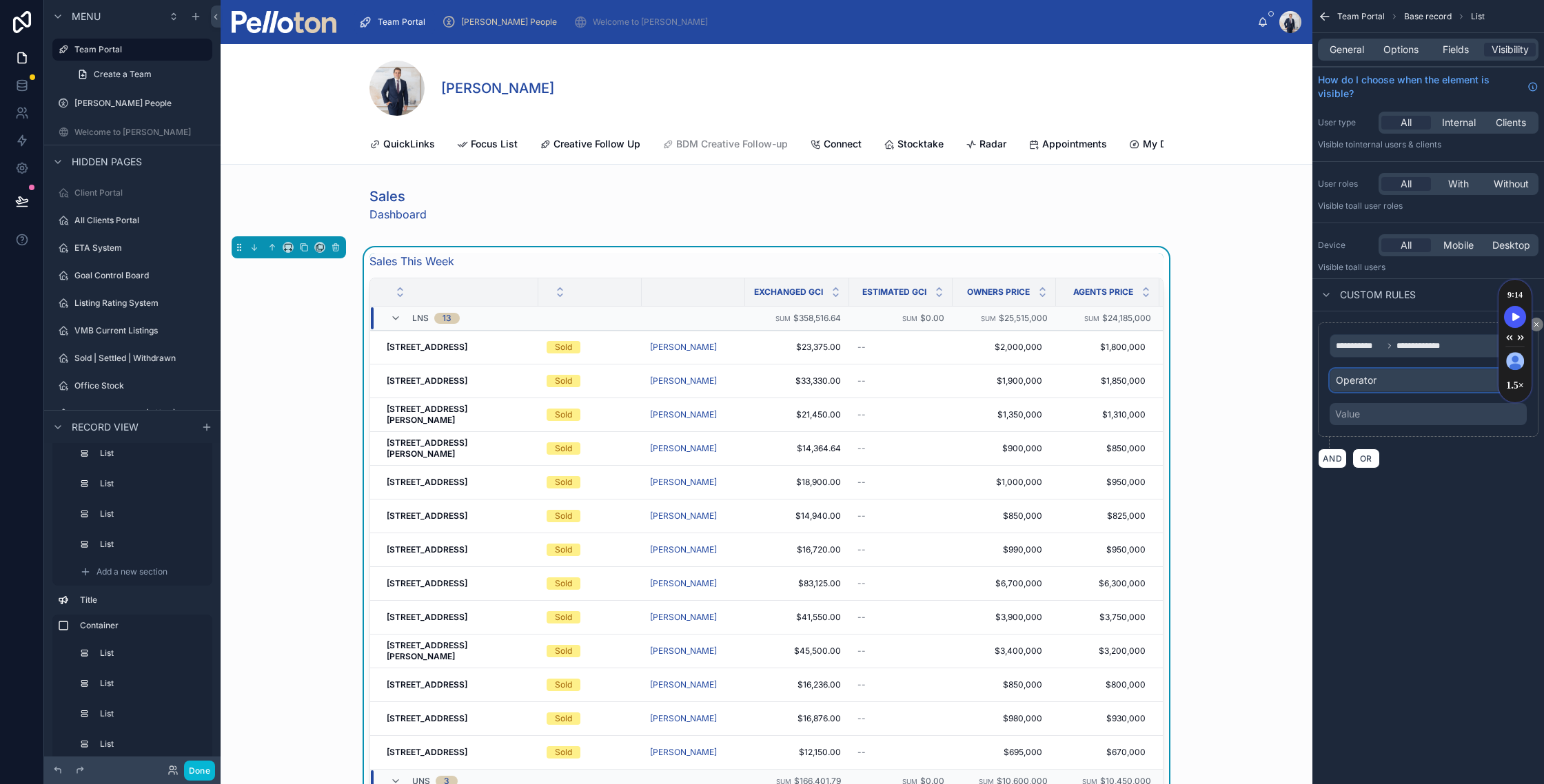
click at [1355, 383] on span "Operator" at bounding box center [1356, 380] width 41 height 12
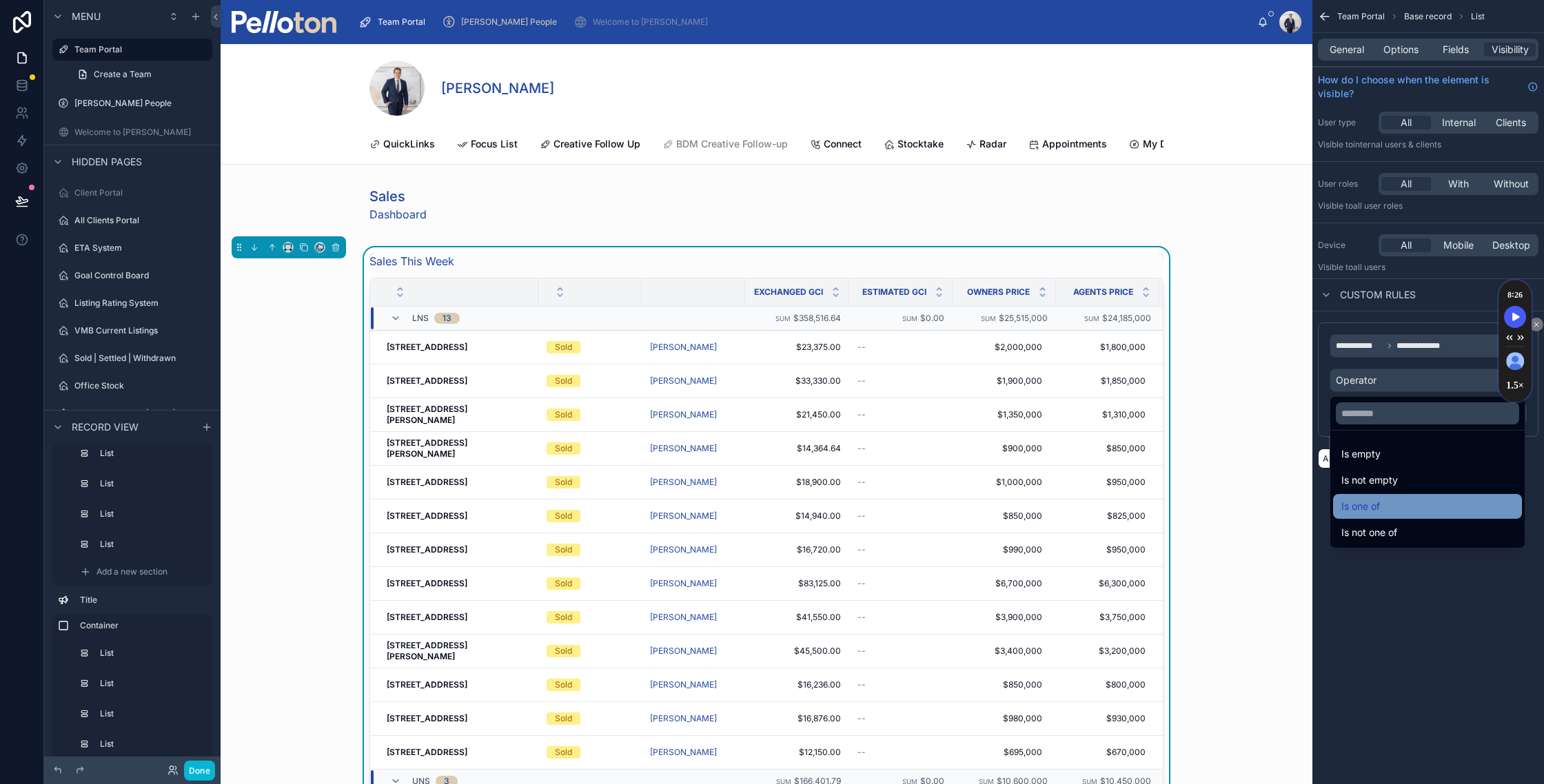
click at [1369, 507] on span "Is one of" at bounding box center [1361, 506] width 39 height 17
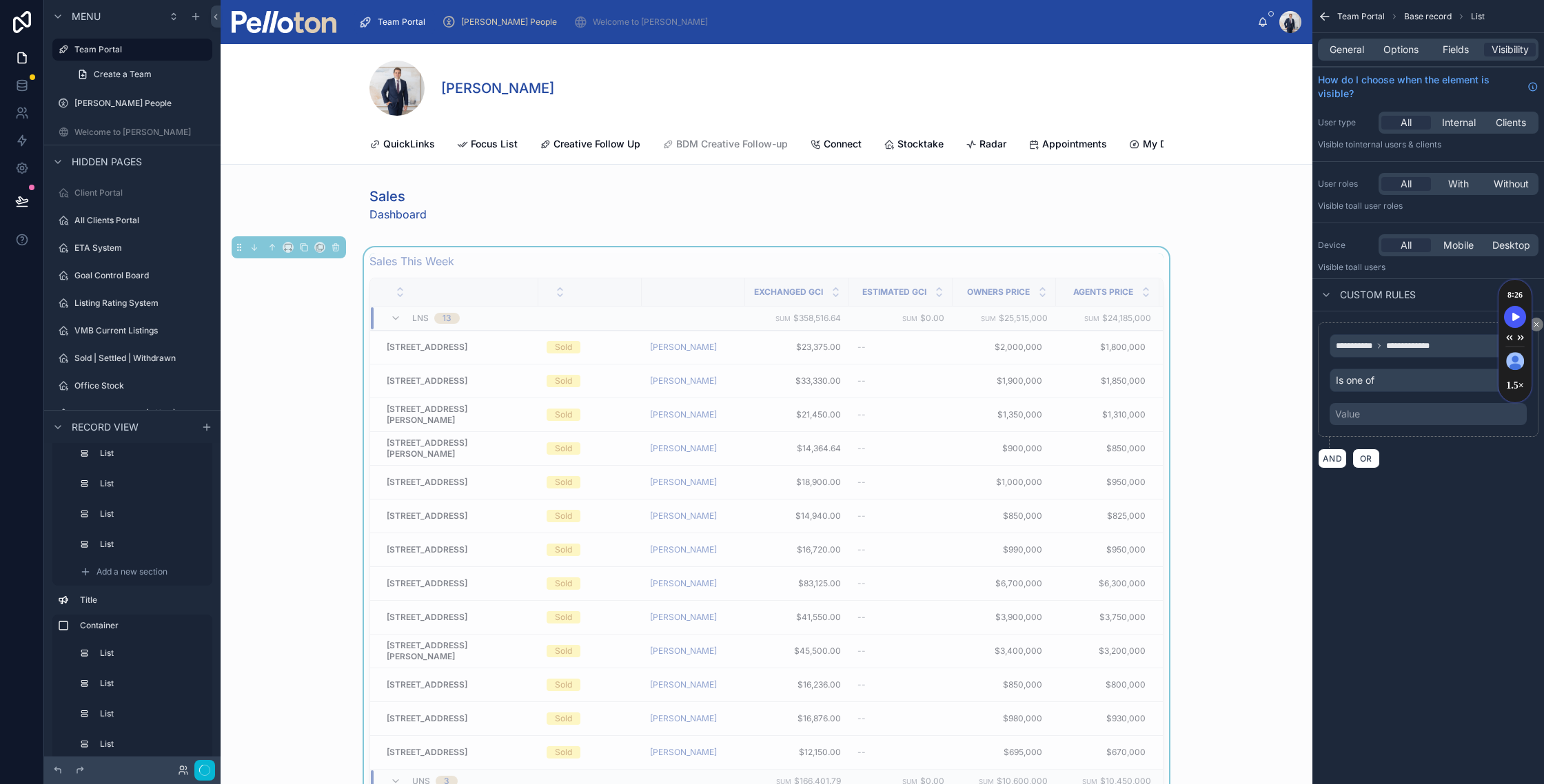
click at [1351, 411] on div "Value" at bounding box center [1347, 414] width 25 height 14
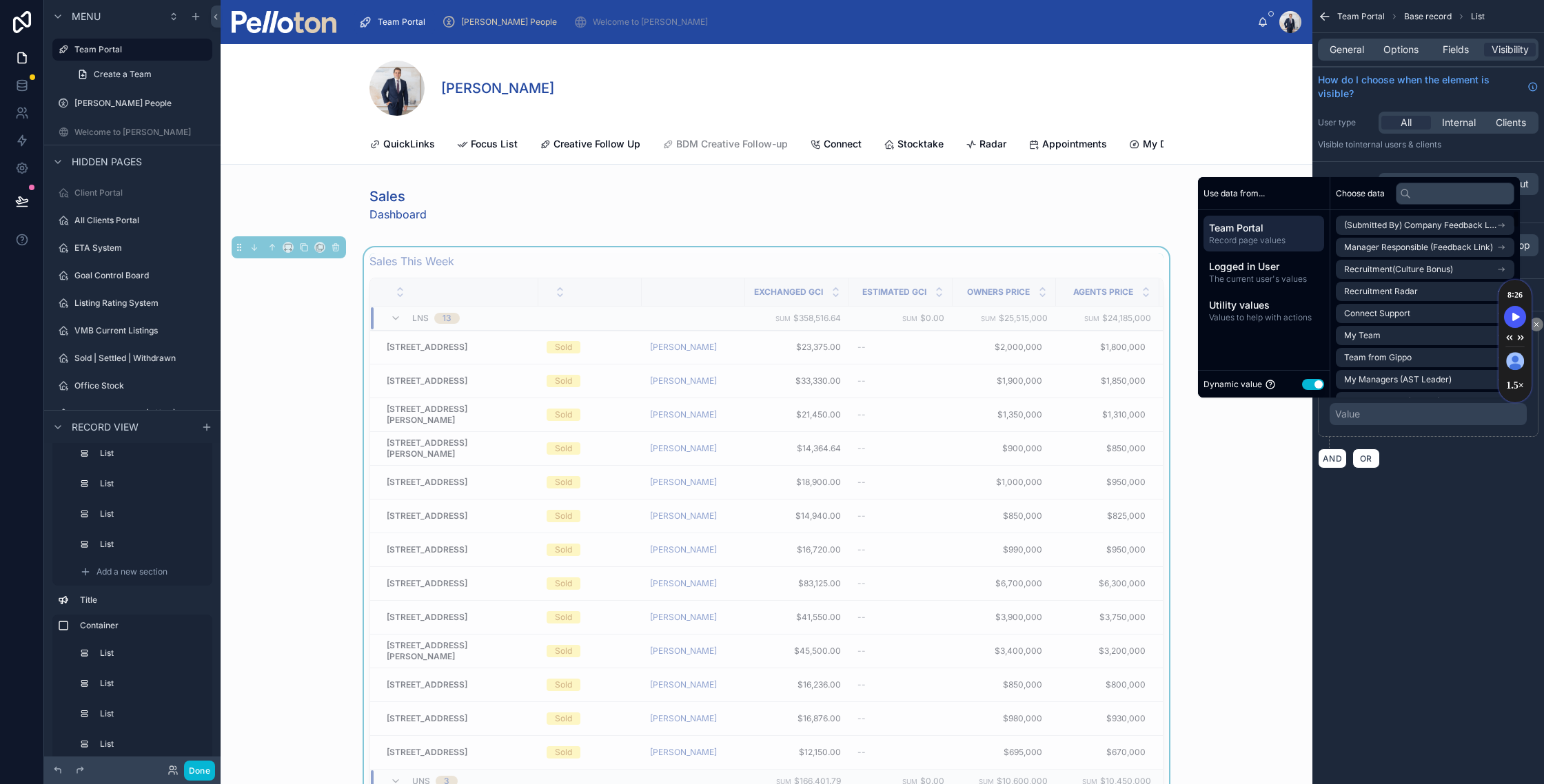
click at [1305, 380] on button "Use setting" at bounding box center [1312, 384] width 22 height 11
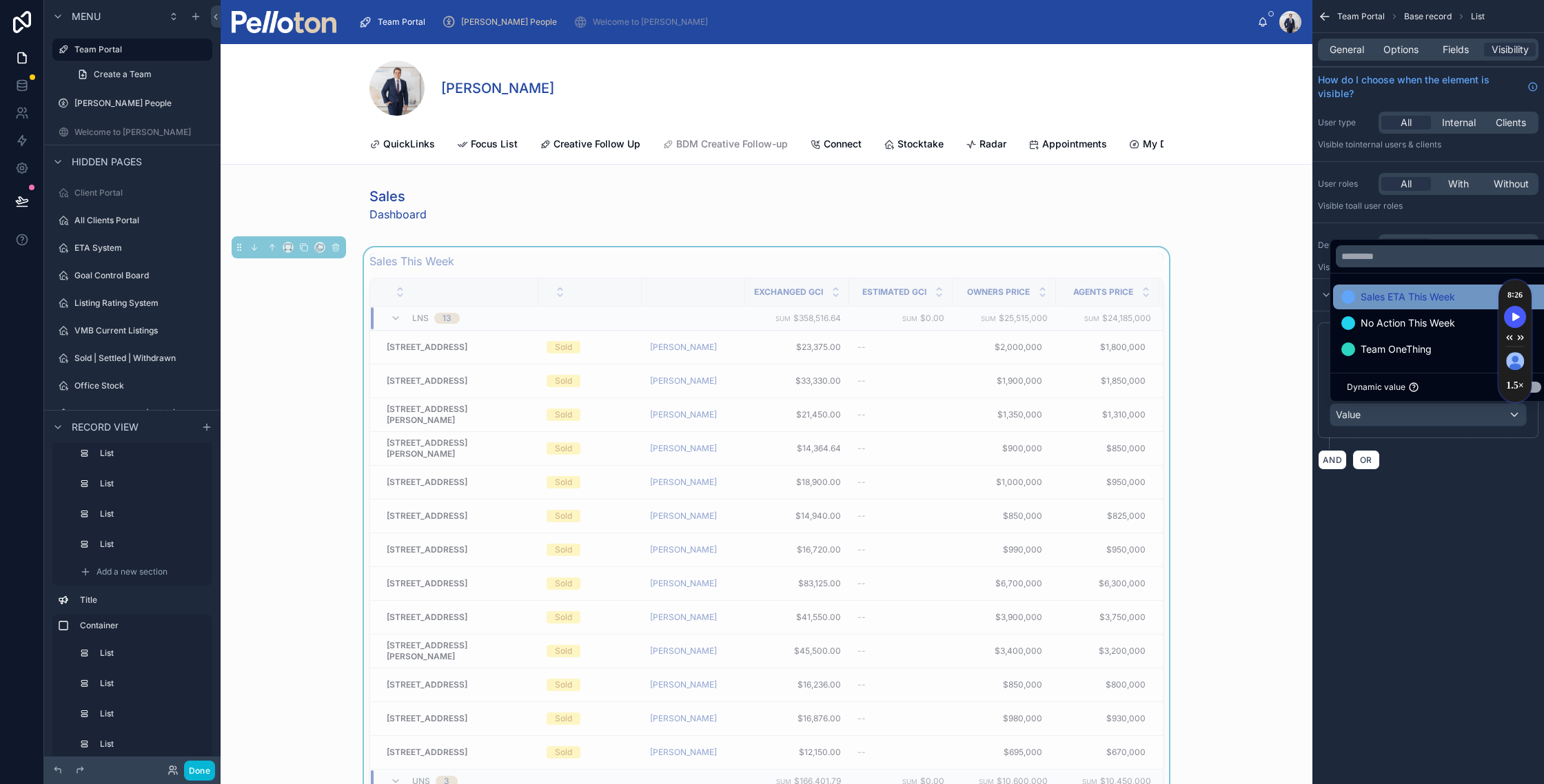
click at [1402, 295] on span "Sales ETA This Week" at bounding box center [1408, 296] width 95 height 17
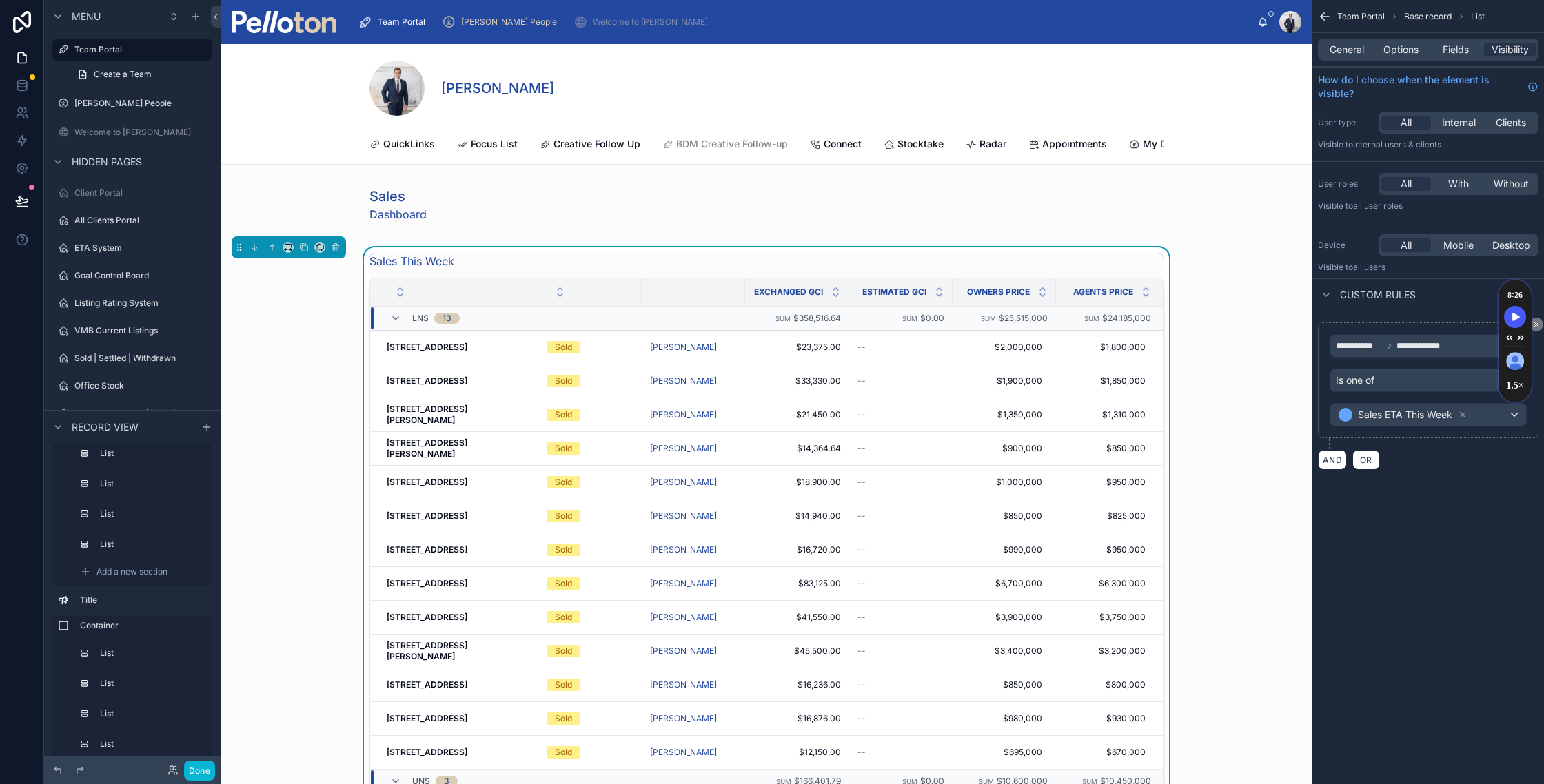
scroll to position [18009, 0]
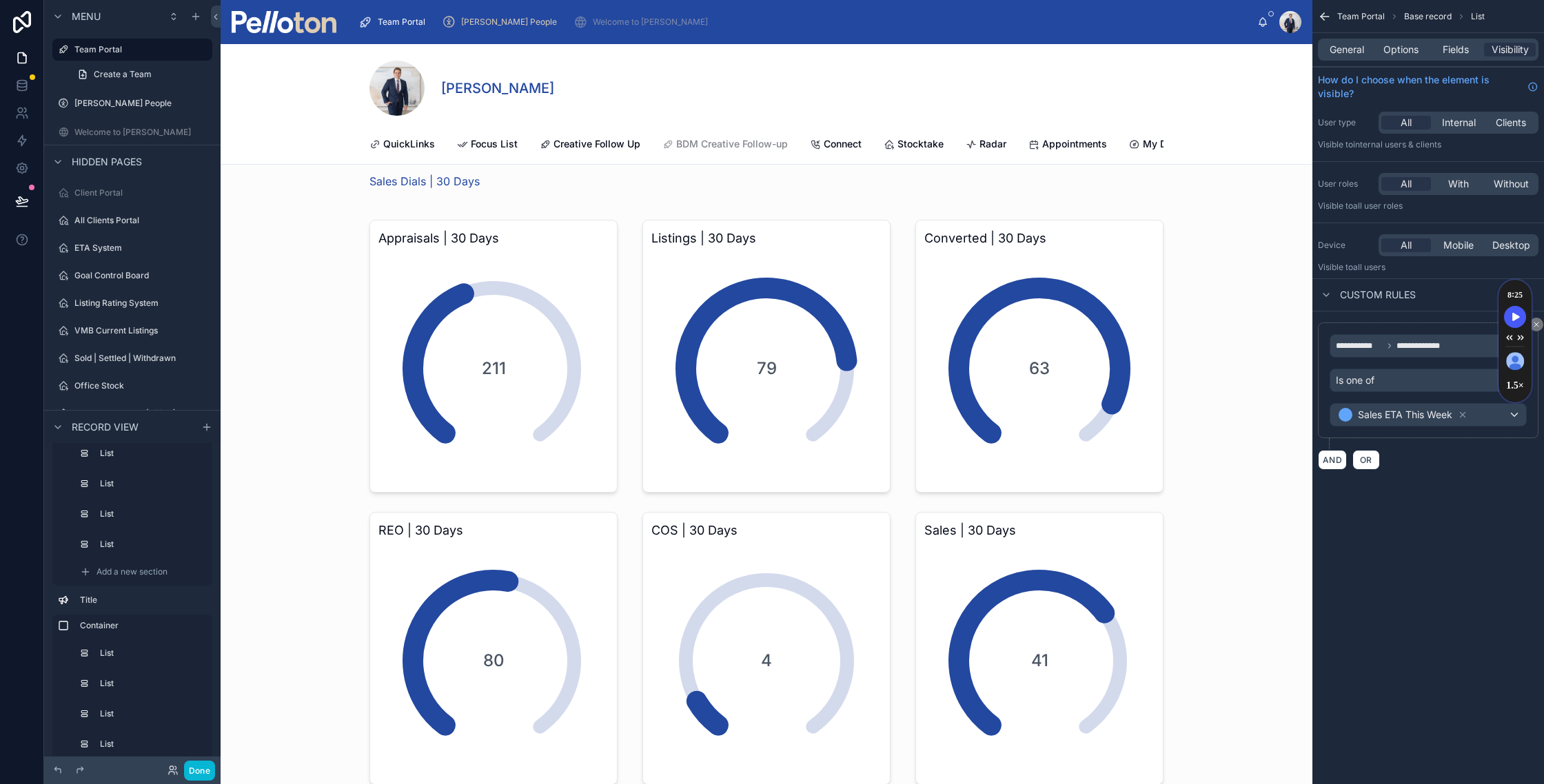
scroll to position [1798, 0]
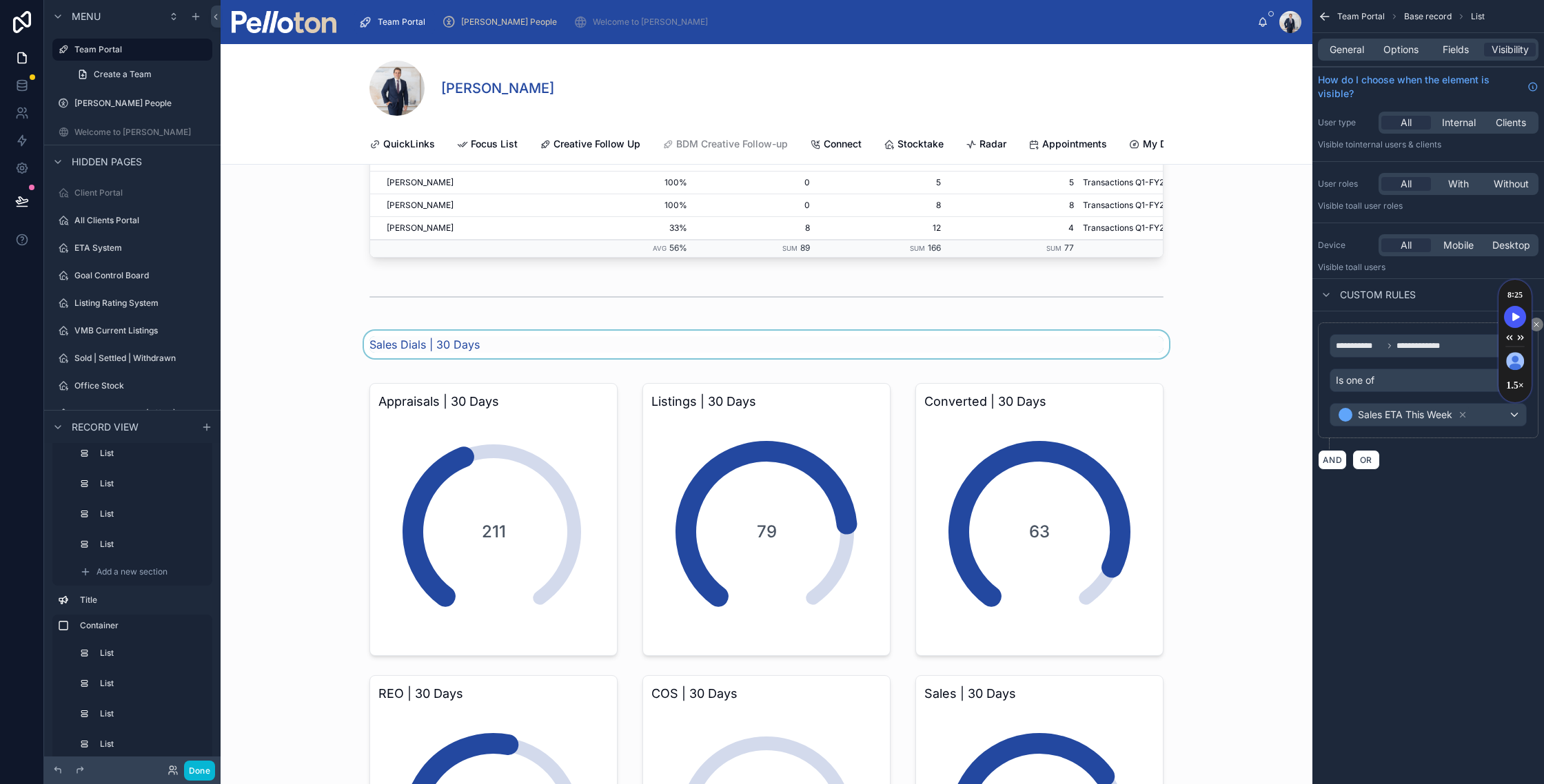
click at [396, 347] on div at bounding box center [766, 344] width 1092 height 27
click at [396, 347] on span "Sales Dials | 30 Days" at bounding box center [424, 344] width 111 height 17
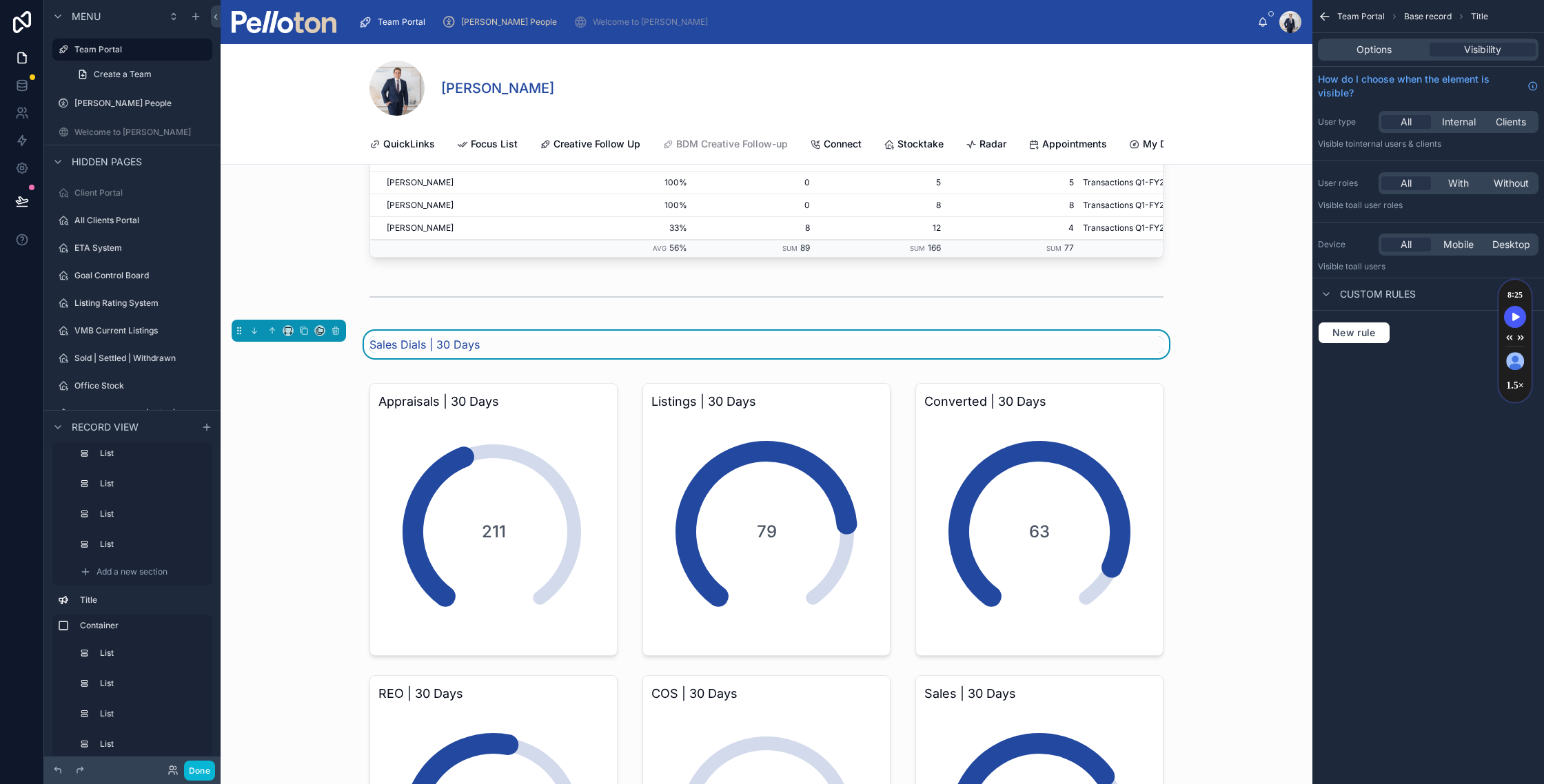
click at [490, 347] on div "Sales Dials | 30 Days" at bounding box center [766, 344] width 794 height 17
click at [198, 768] on button "Done" at bounding box center [199, 770] width 31 height 20
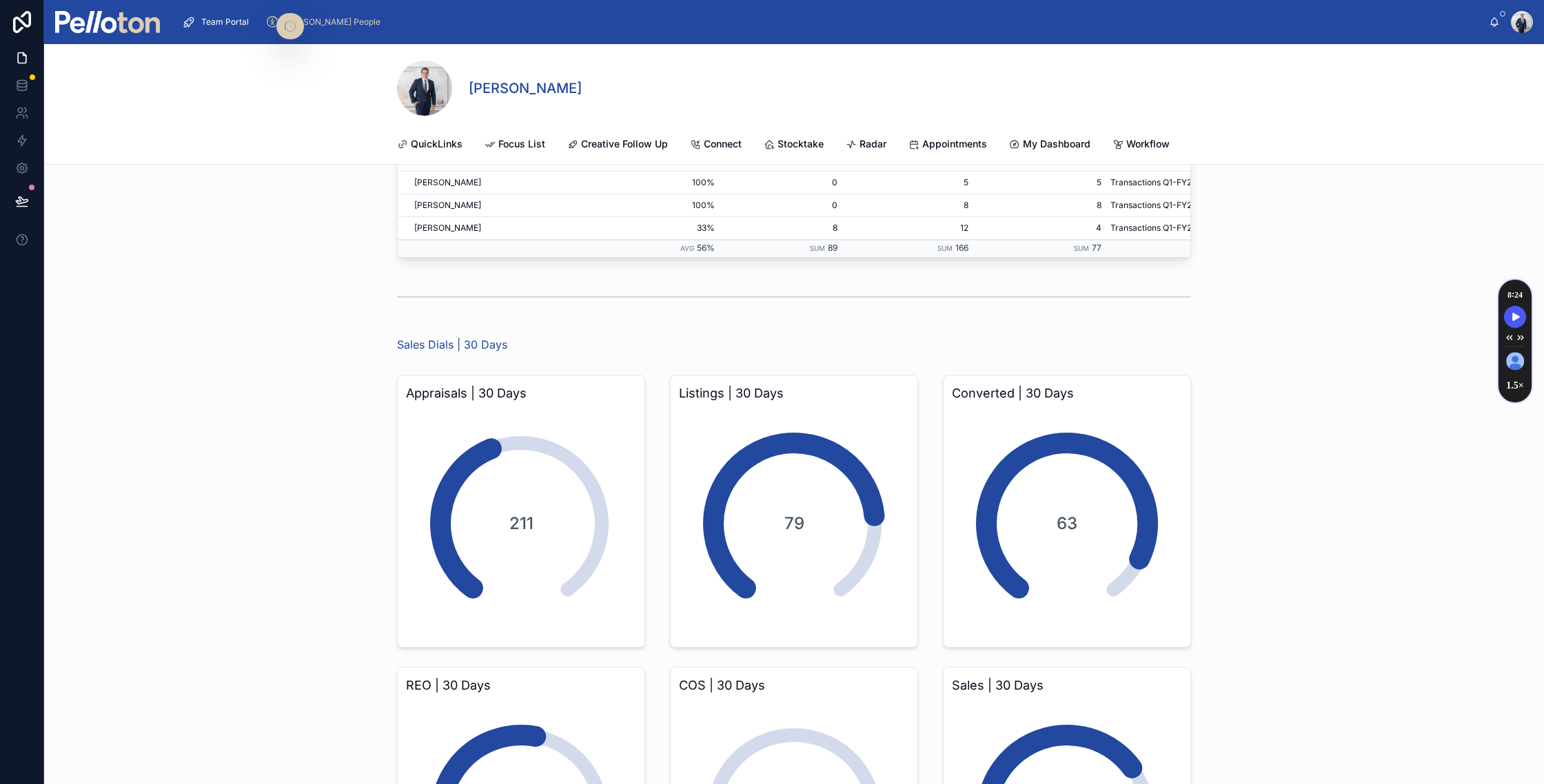
click at [448, 344] on span "Sales Dials | 30 Days" at bounding box center [452, 344] width 111 height 17
copy span "Sales Dials | 30 Days"
